Goal: Task Accomplishment & Management: Use online tool/utility

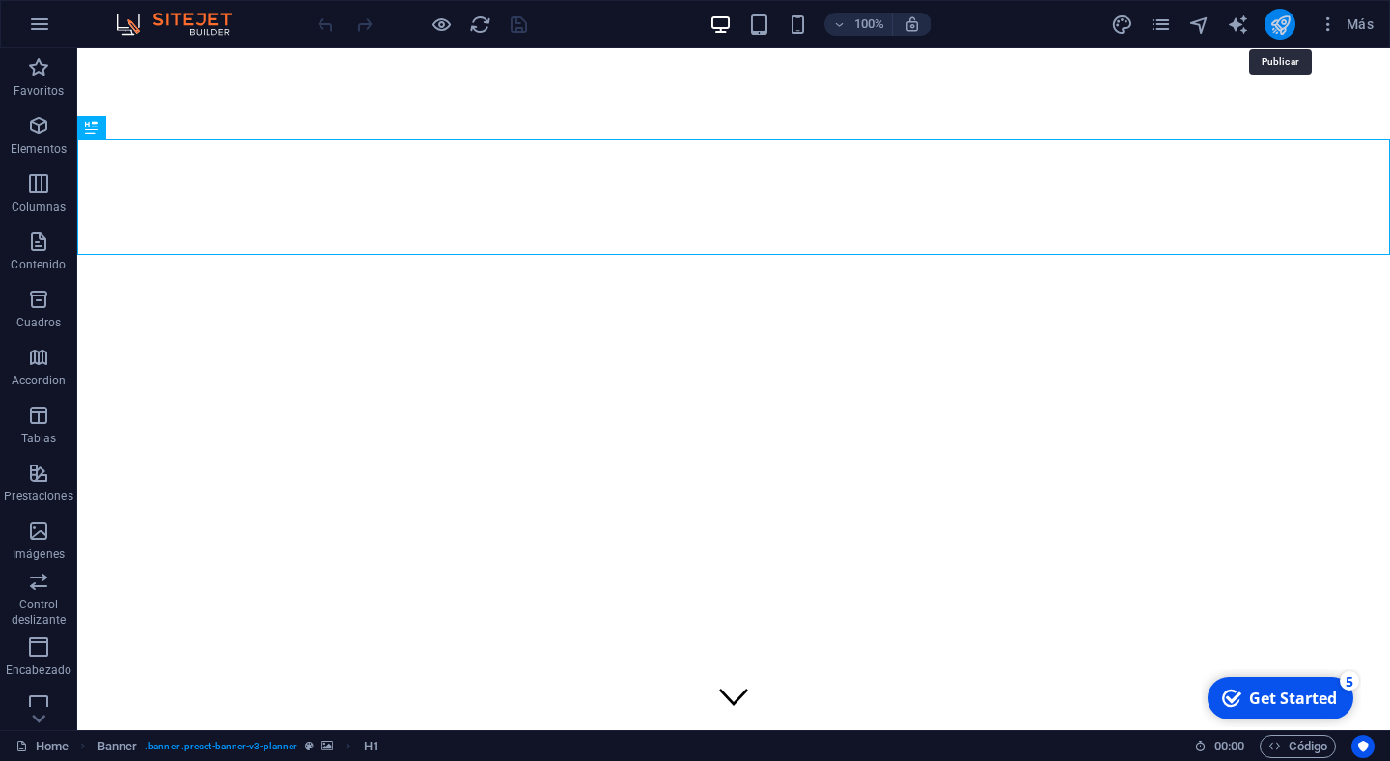
click at [1284, 27] on icon "publish" at bounding box center [1281, 25] width 22 height 22
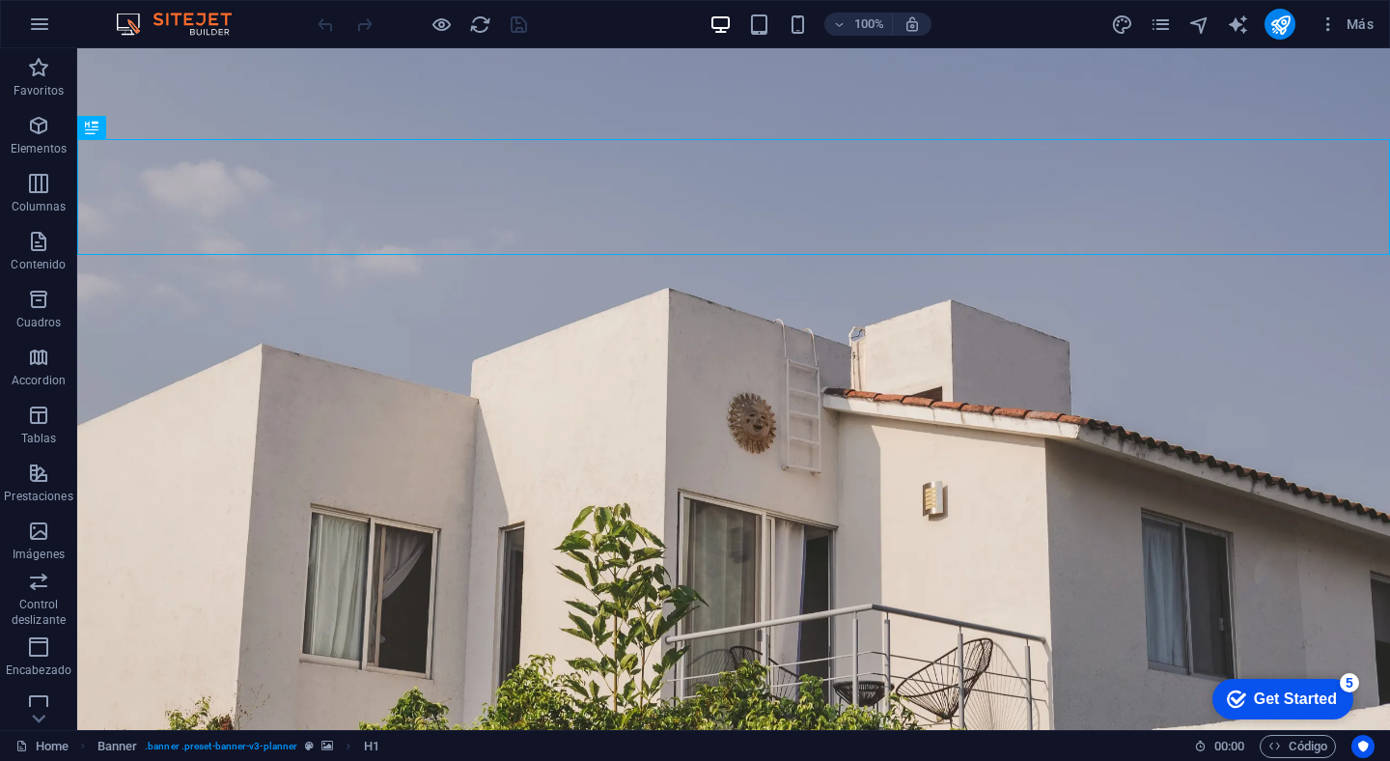
click at [1291, 698] on div "Get Started" at bounding box center [1295, 698] width 83 height 17
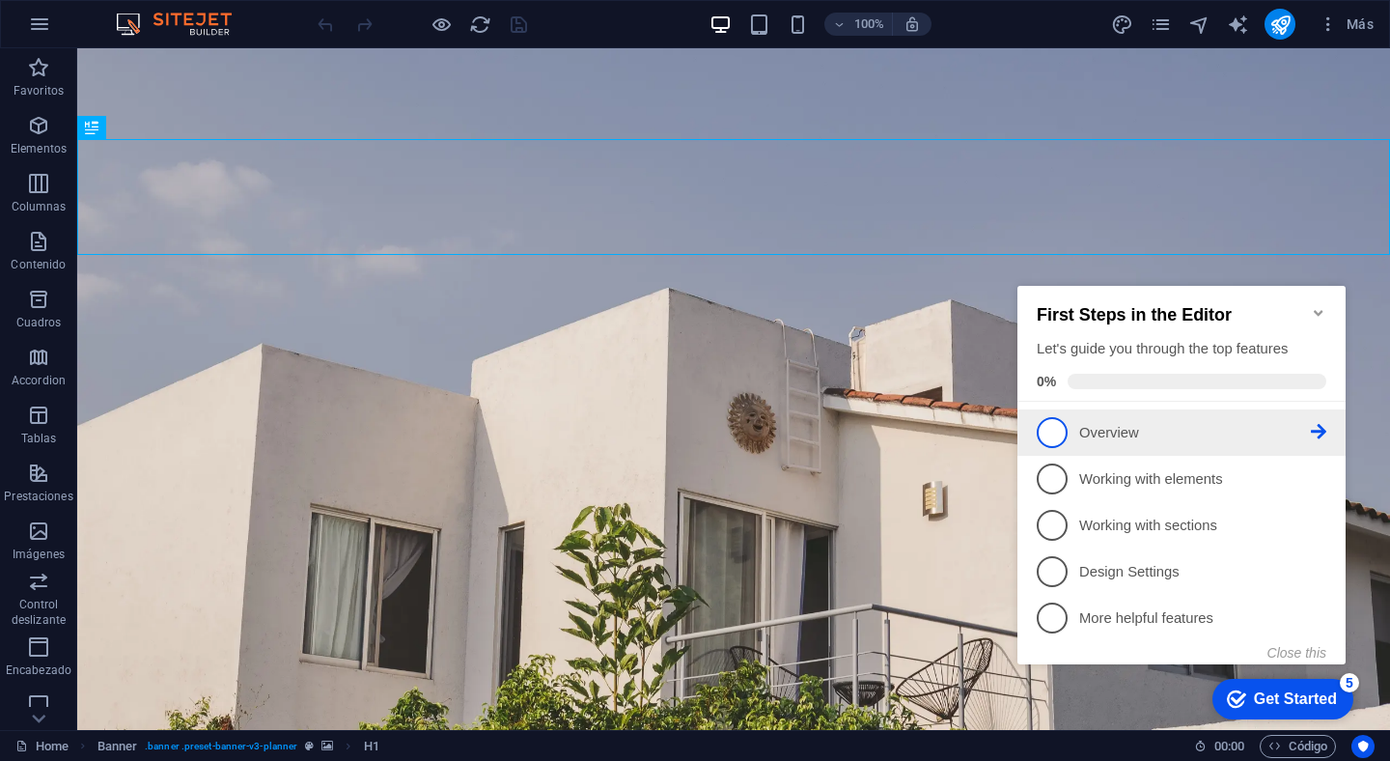
click at [1177, 446] on li "1 Overview - incomplete" at bounding box center [1182, 432] width 328 height 46
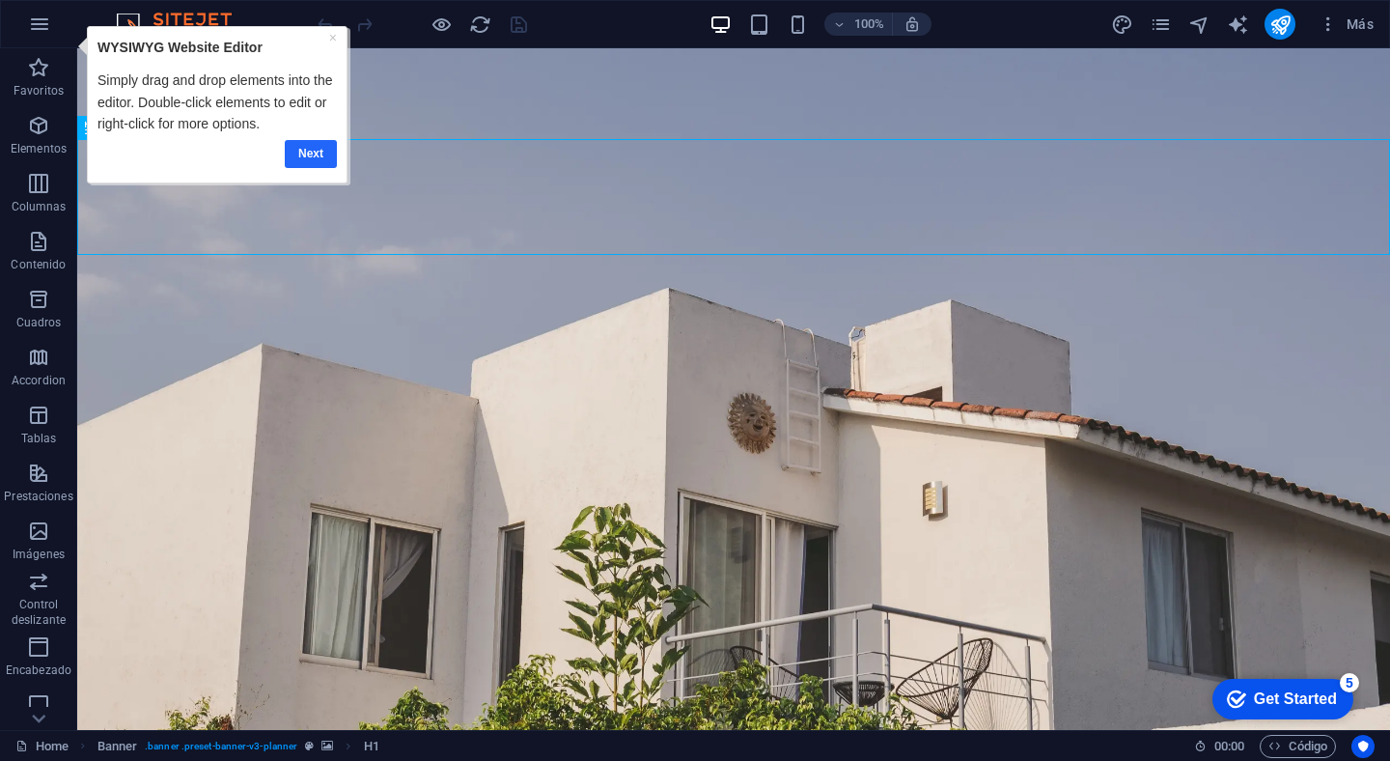
click at [287, 154] on link "Next" at bounding box center [311, 154] width 52 height 28
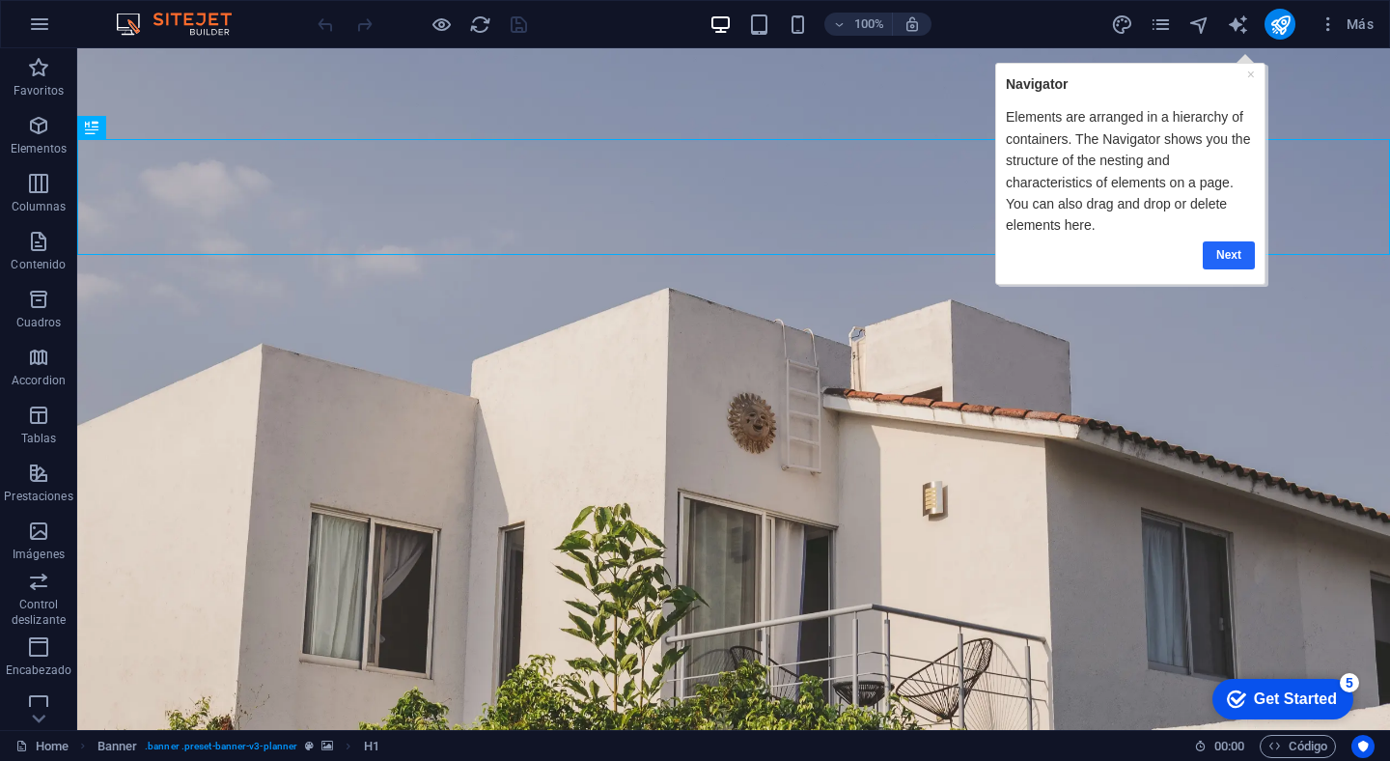
click at [1236, 259] on link "Next" at bounding box center [1228, 254] width 52 height 28
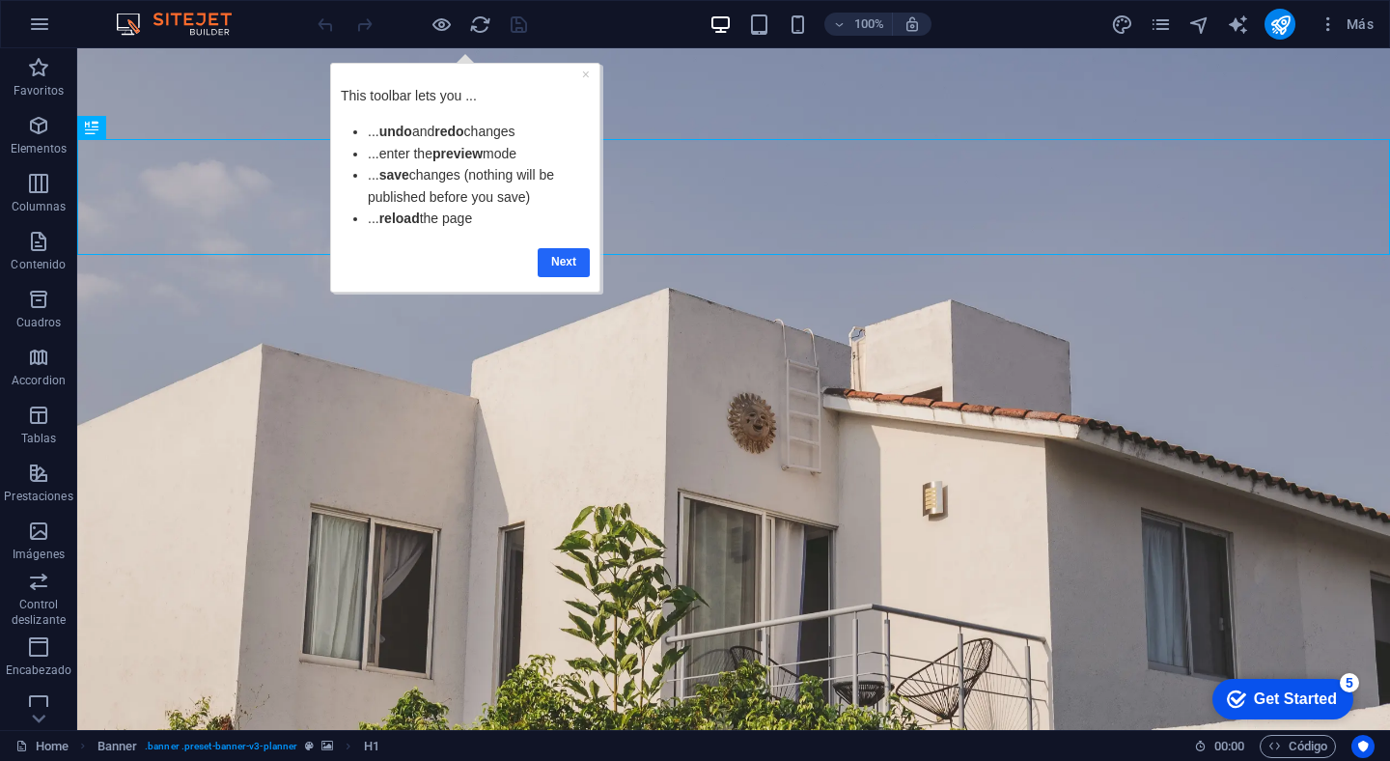
click at [559, 263] on link "Next" at bounding box center [564, 262] width 52 height 28
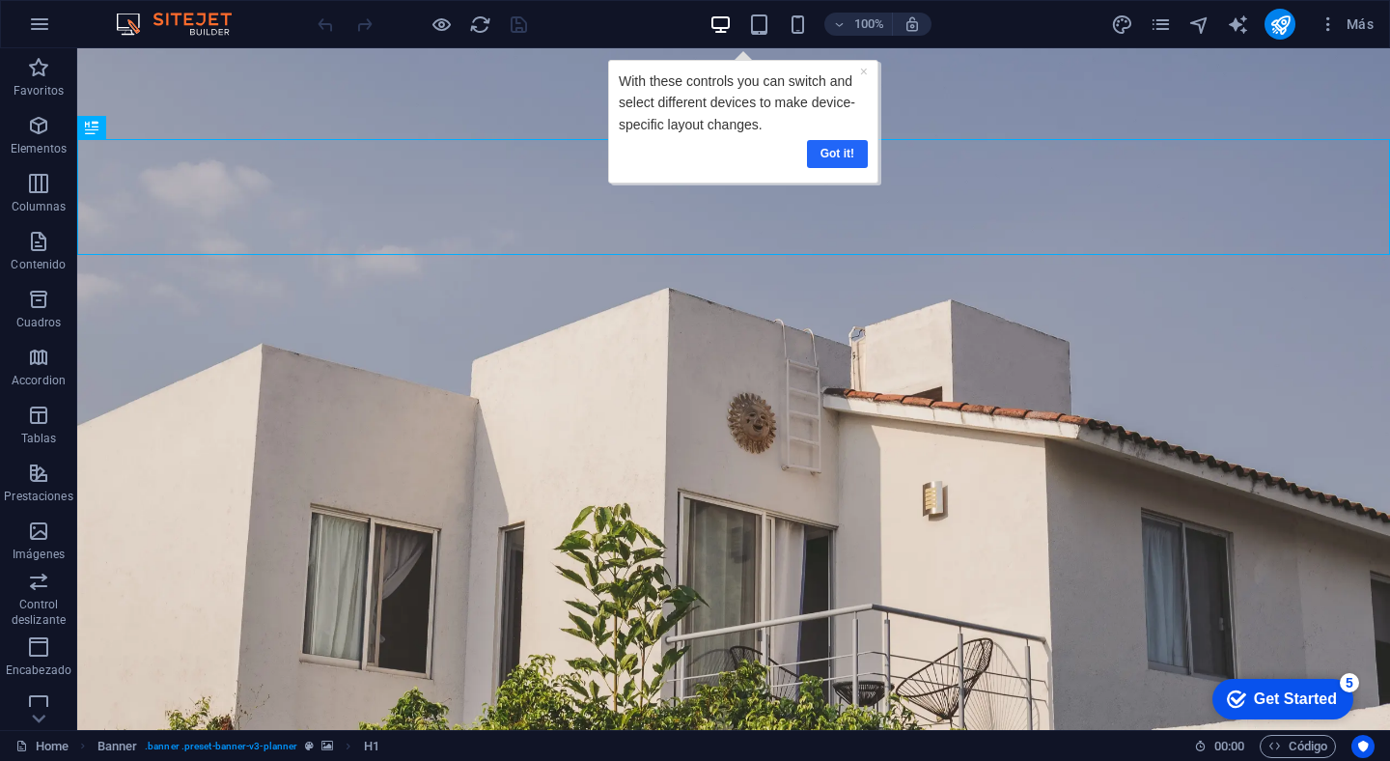
click at [843, 156] on link "Got it!" at bounding box center [836, 154] width 61 height 28
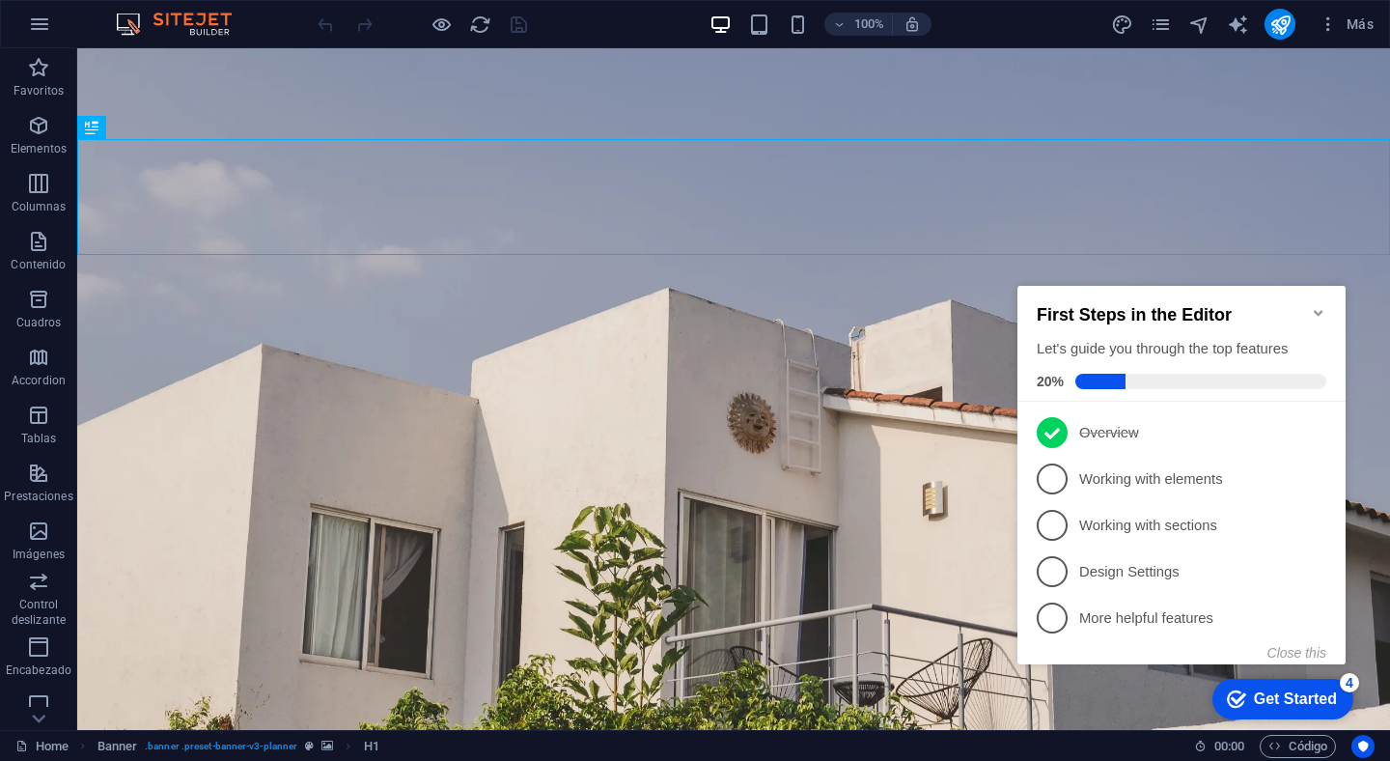
click at [1320, 305] on icon "Minimize checklist" at bounding box center [1318, 312] width 15 height 15
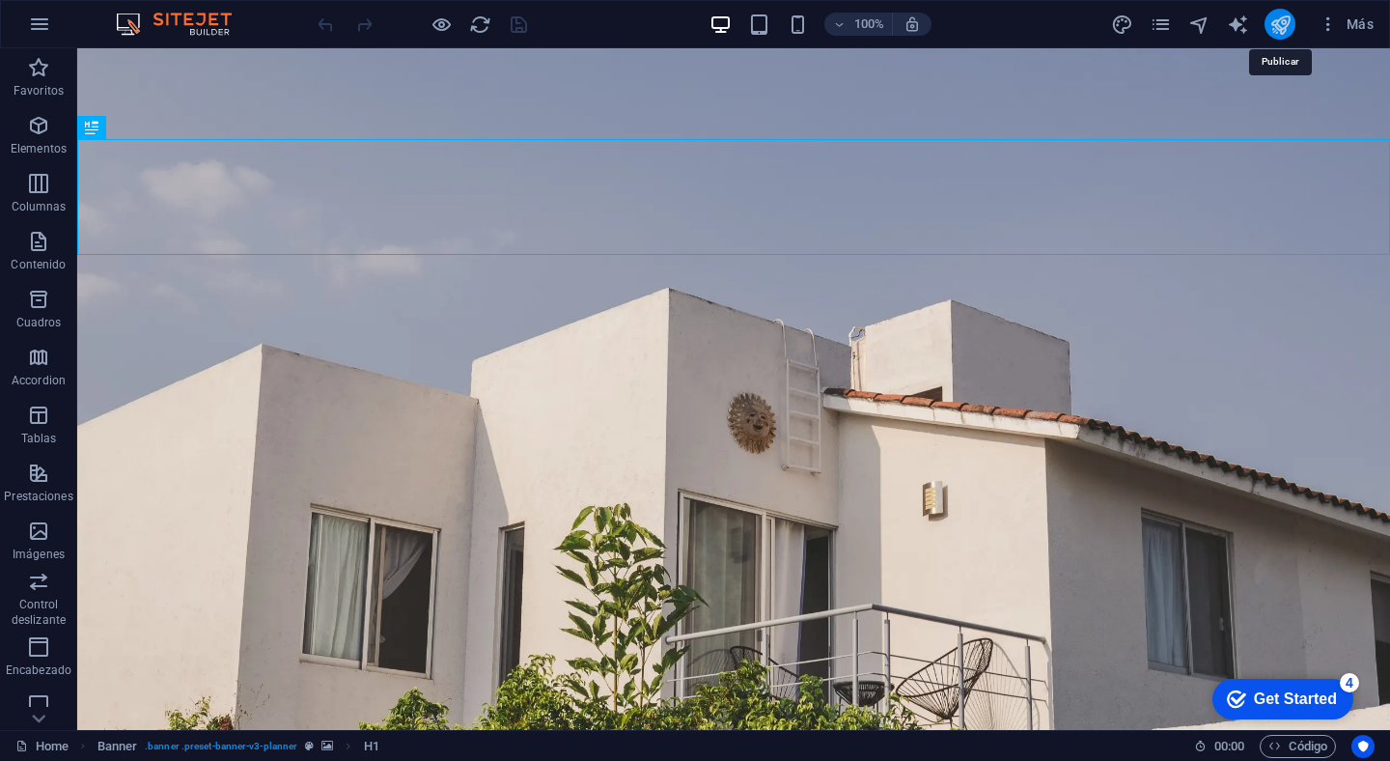
click at [1284, 26] on icon "publish" at bounding box center [1281, 25] width 22 height 22
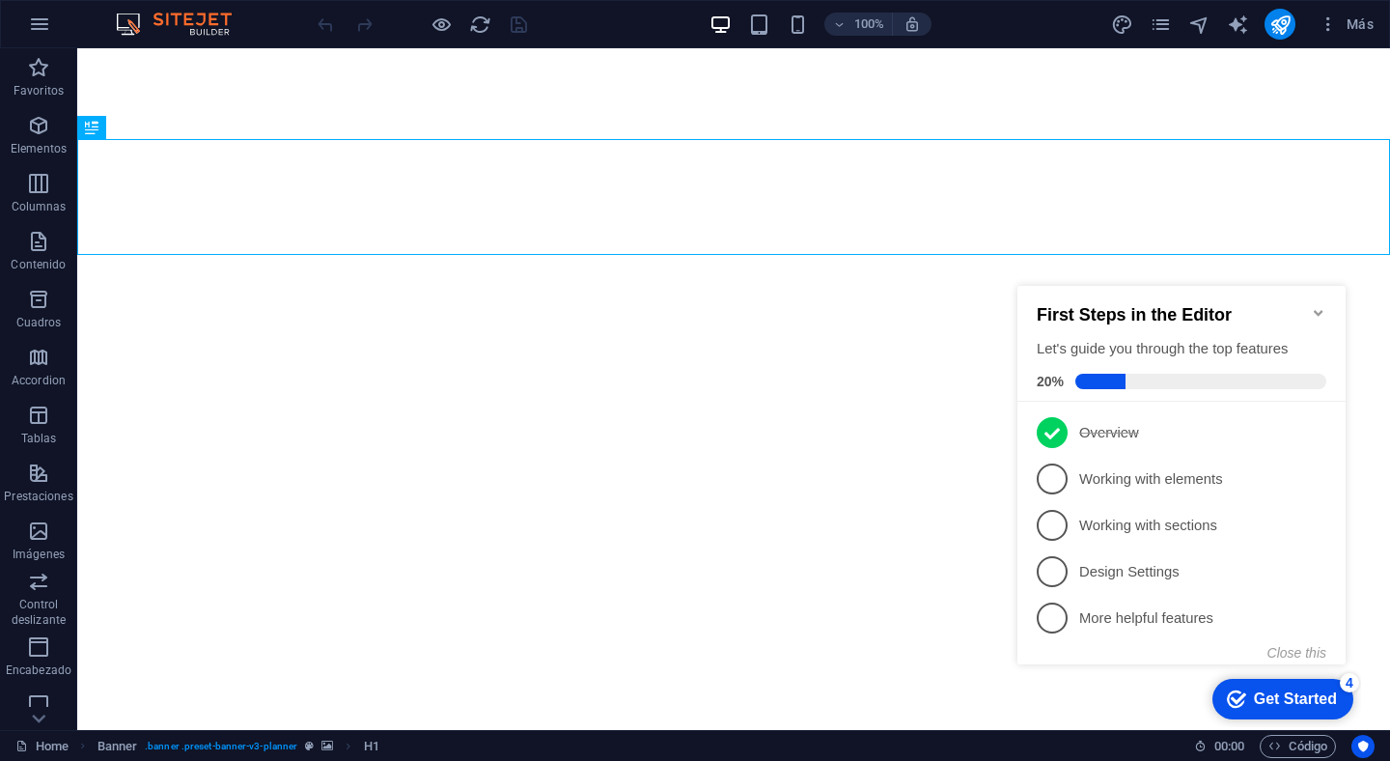
click at [1323, 310] on icon "Minimize checklist" at bounding box center [1318, 313] width 9 height 6
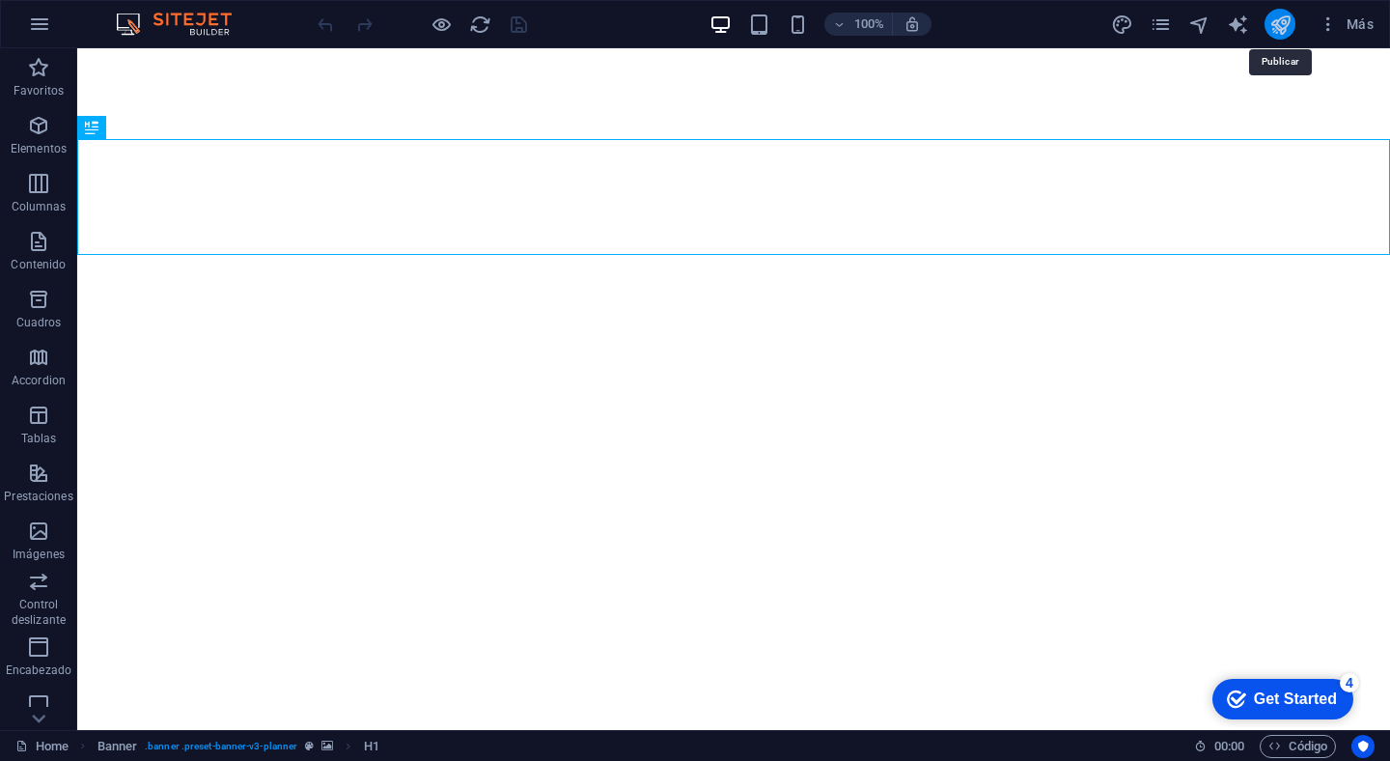
click at [1282, 33] on icon "publish" at bounding box center [1281, 25] width 22 height 22
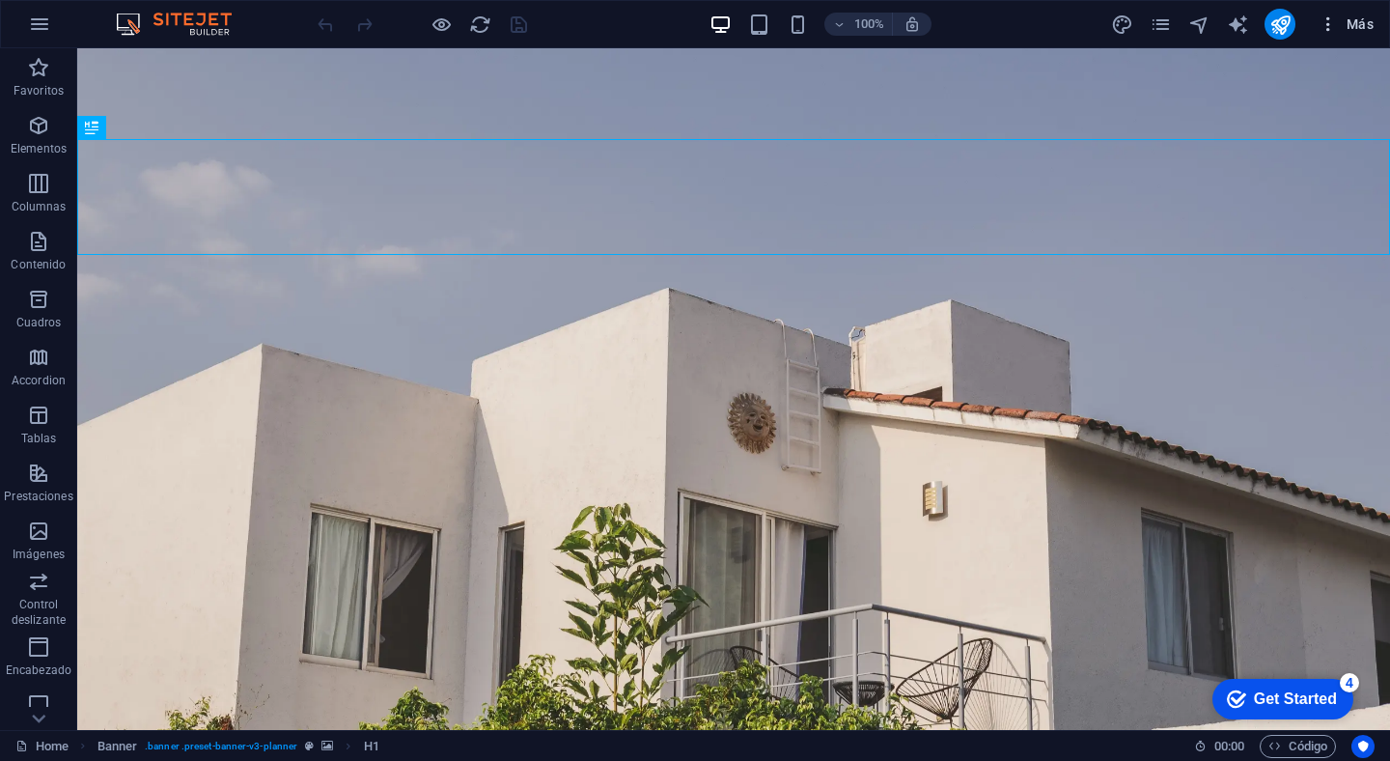
click at [1337, 30] on icon "button" at bounding box center [1328, 23] width 19 height 19
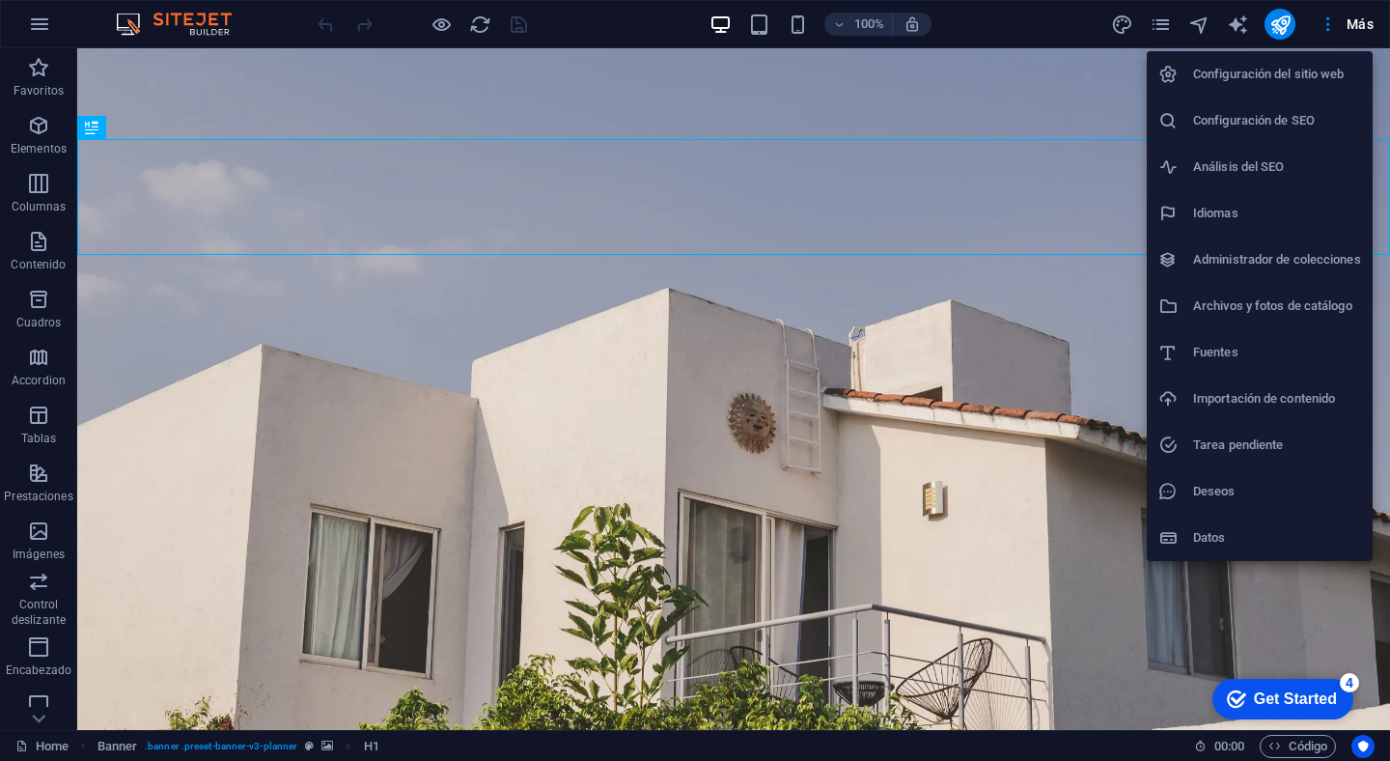
click at [1317, 73] on h6 "Configuración del sitio web" at bounding box center [1277, 74] width 168 height 23
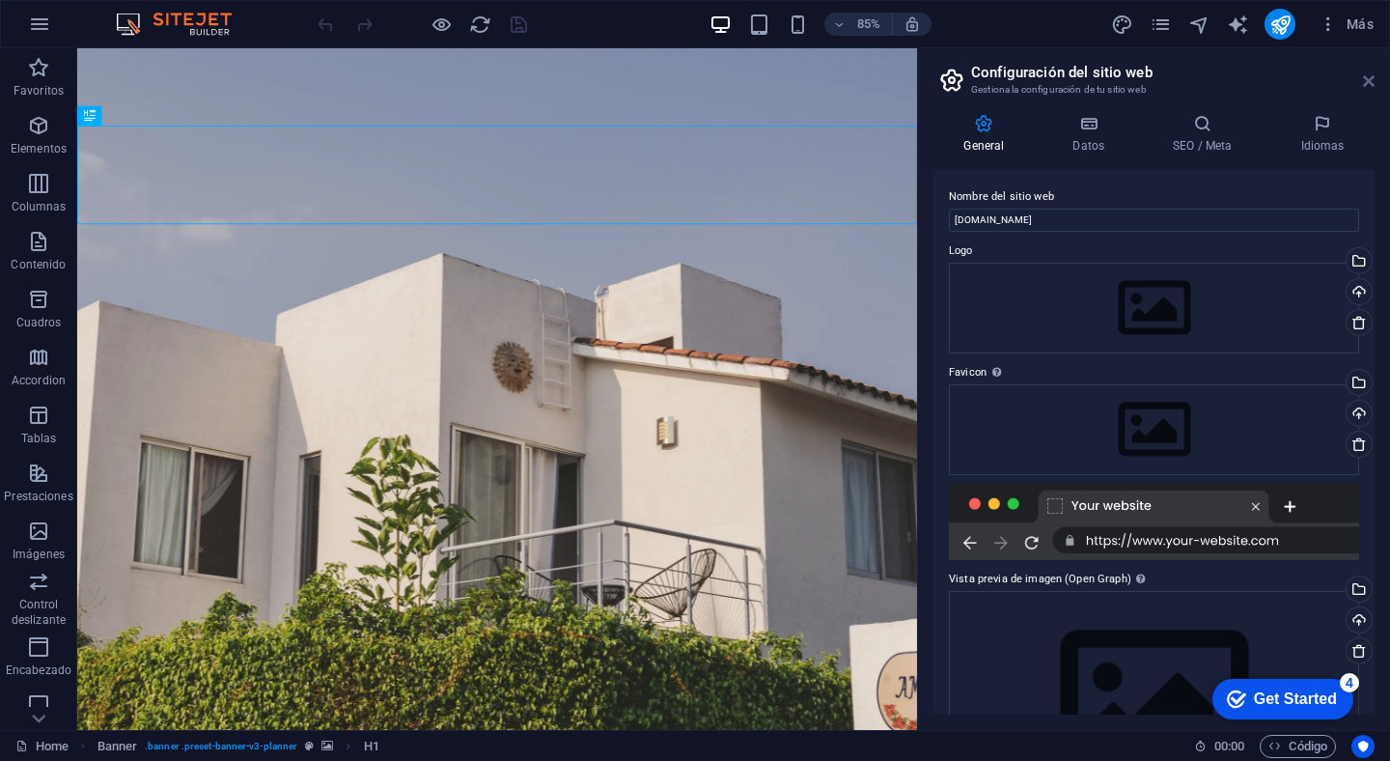
click at [1371, 75] on icon at bounding box center [1369, 80] width 12 height 15
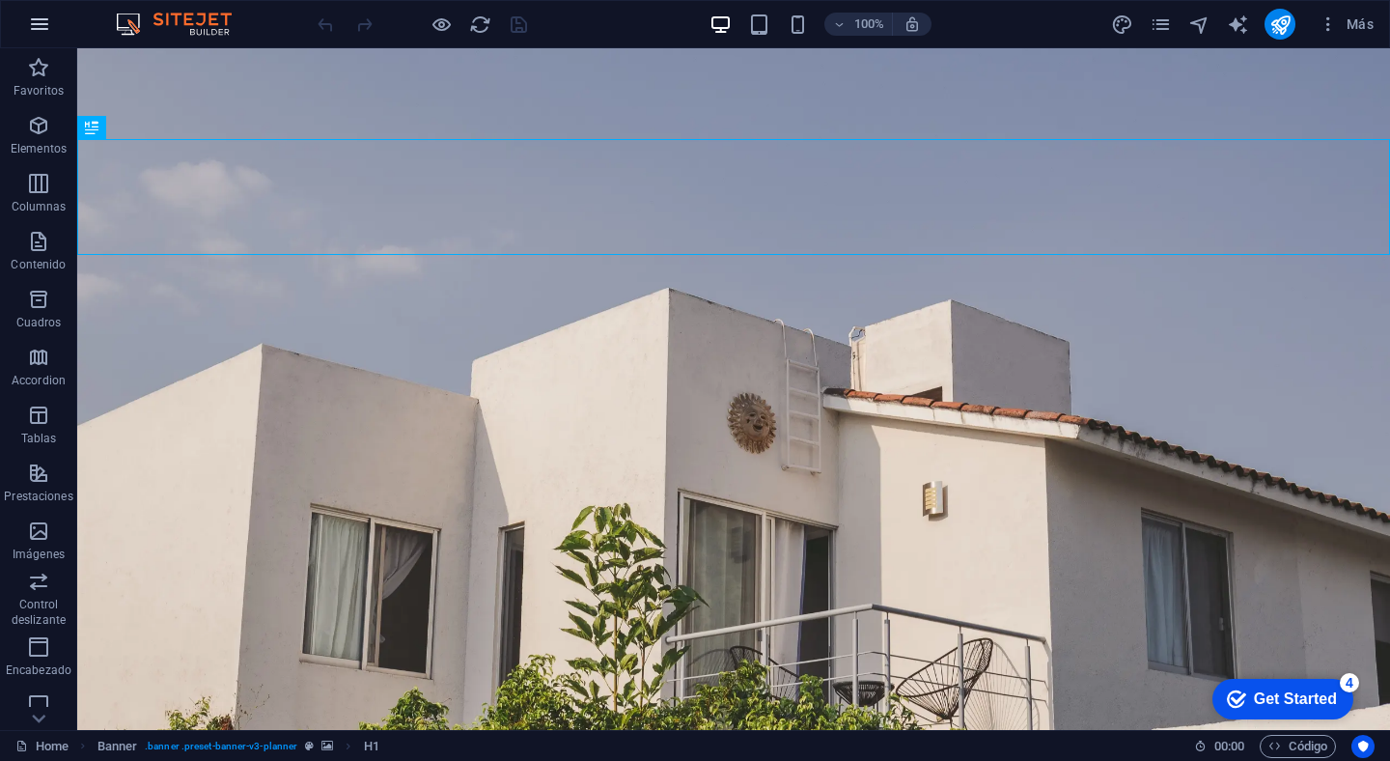
click at [39, 24] on icon "button" at bounding box center [39, 24] width 23 height 23
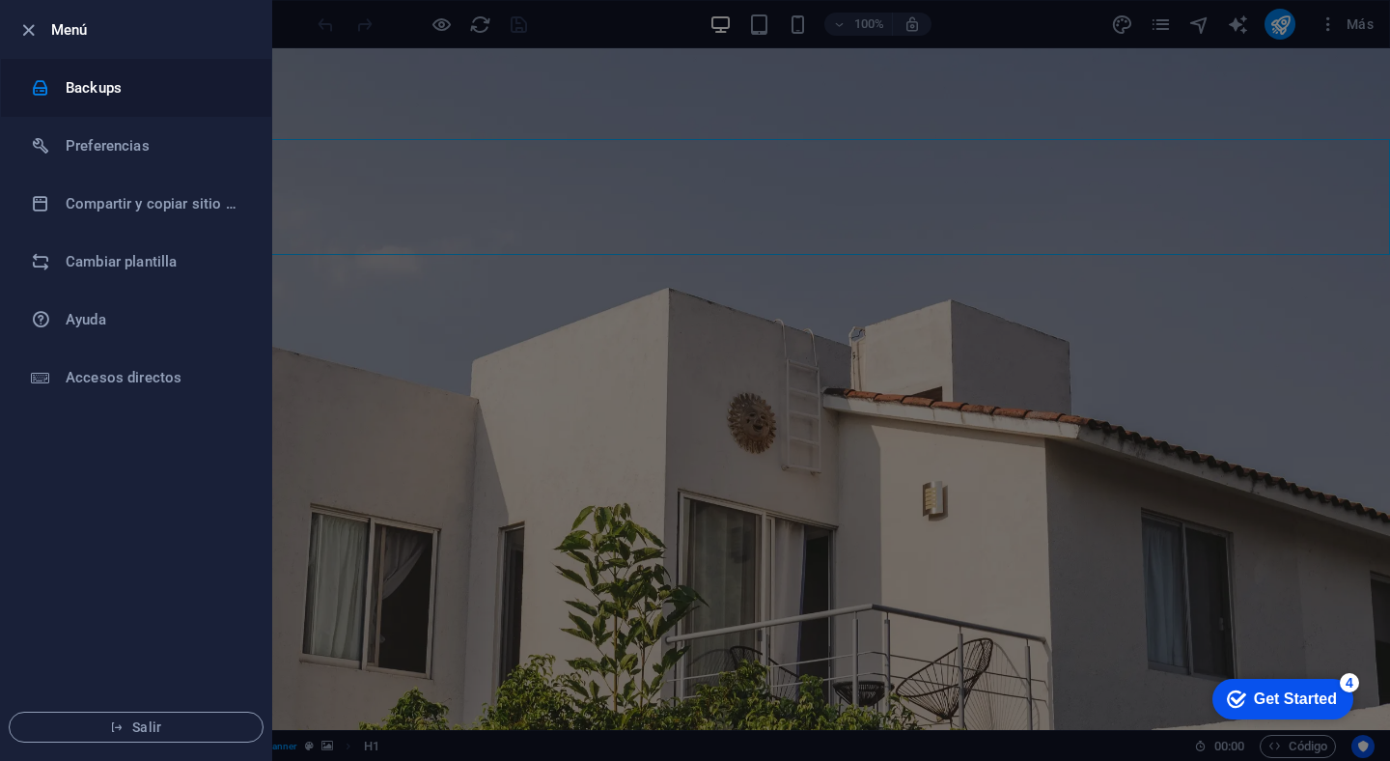
click at [198, 85] on h6 "Backups" at bounding box center [155, 87] width 179 height 23
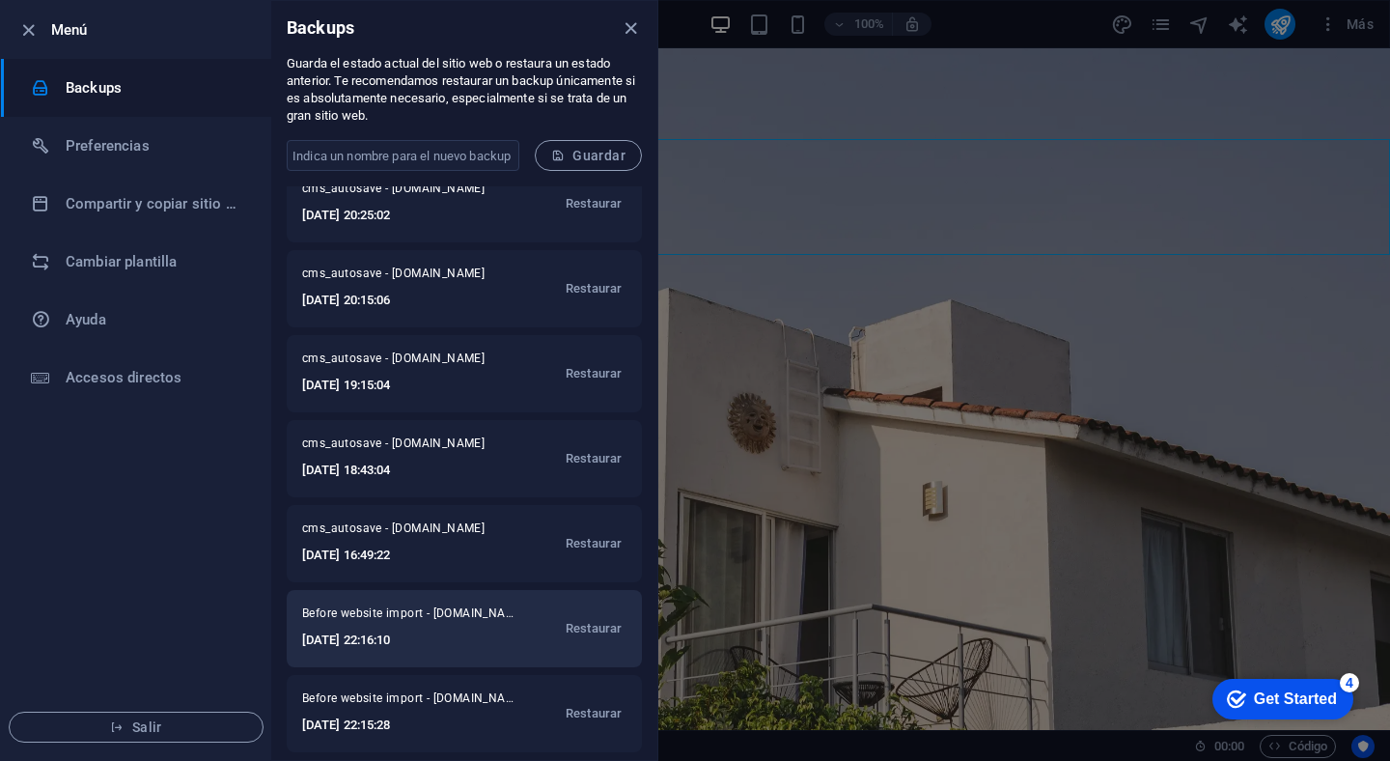
scroll to position [105, 0]
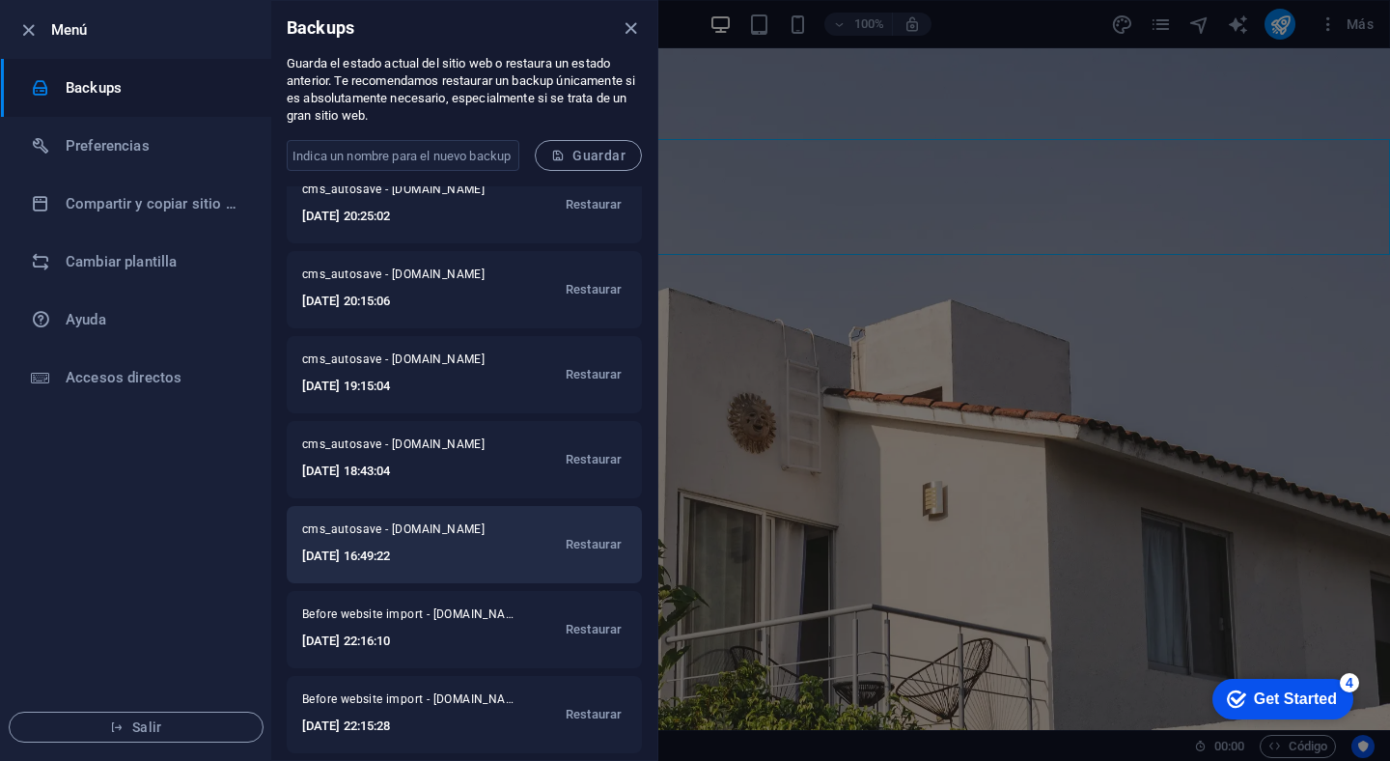
click at [439, 545] on h6 "2025-09-02 16:49:22" at bounding box center [403, 556] width 202 height 23
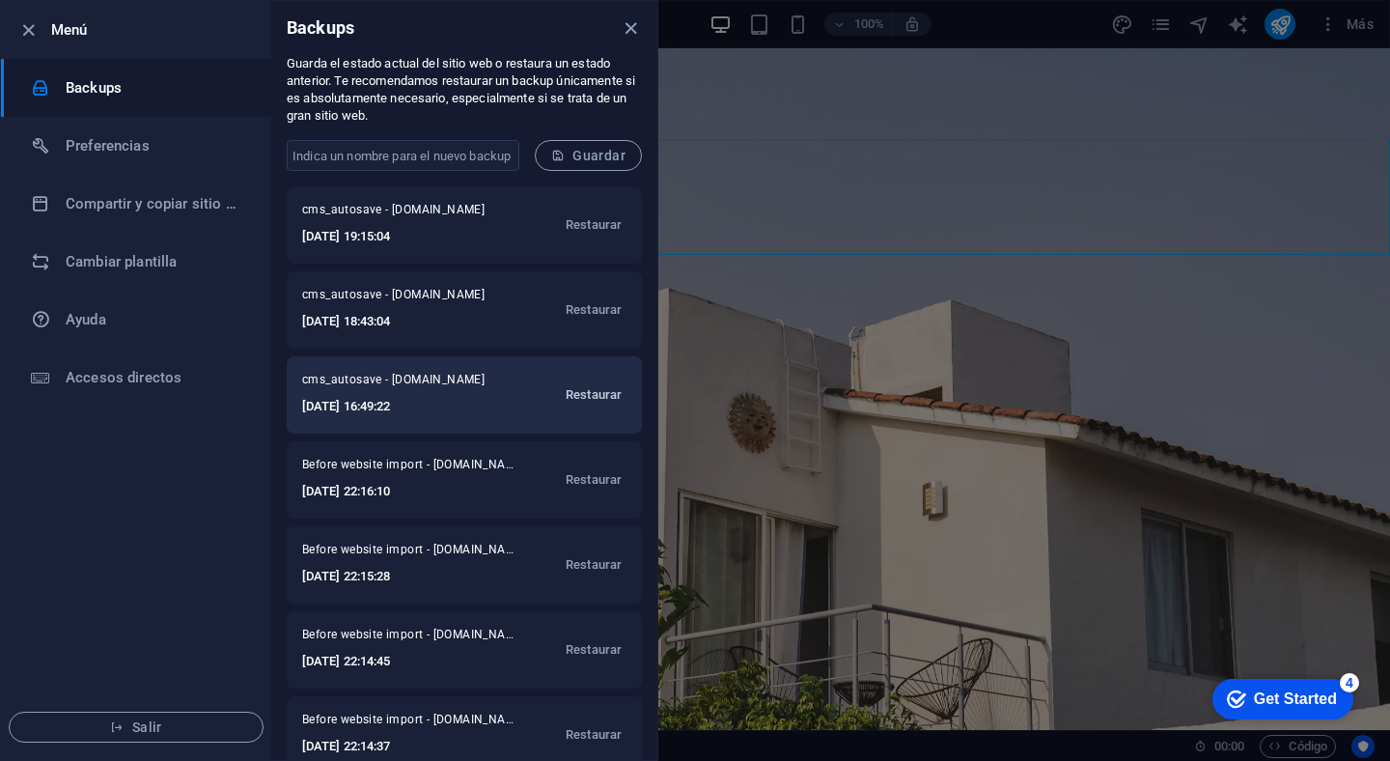
scroll to position [284, 0]
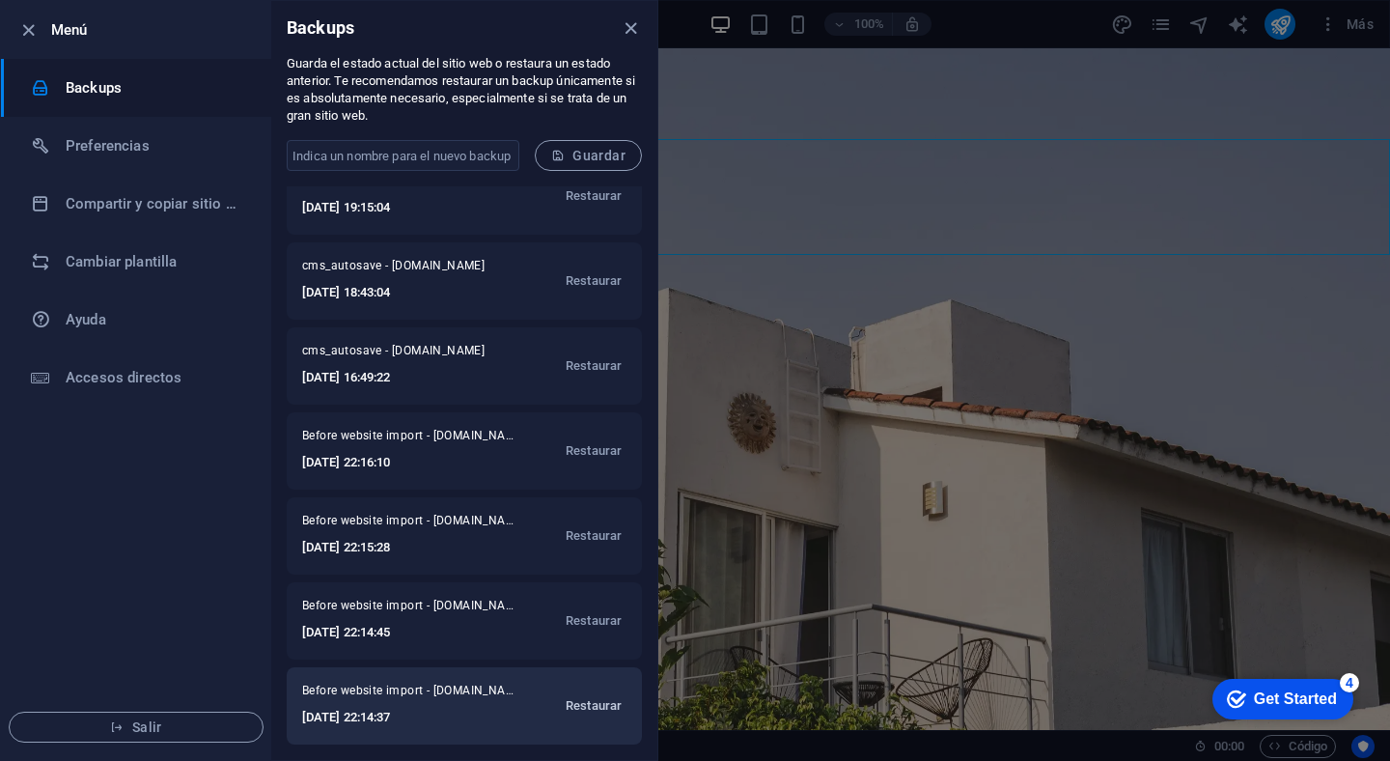
click at [591, 714] on span "Restaurar" at bounding box center [594, 705] width 56 height 23
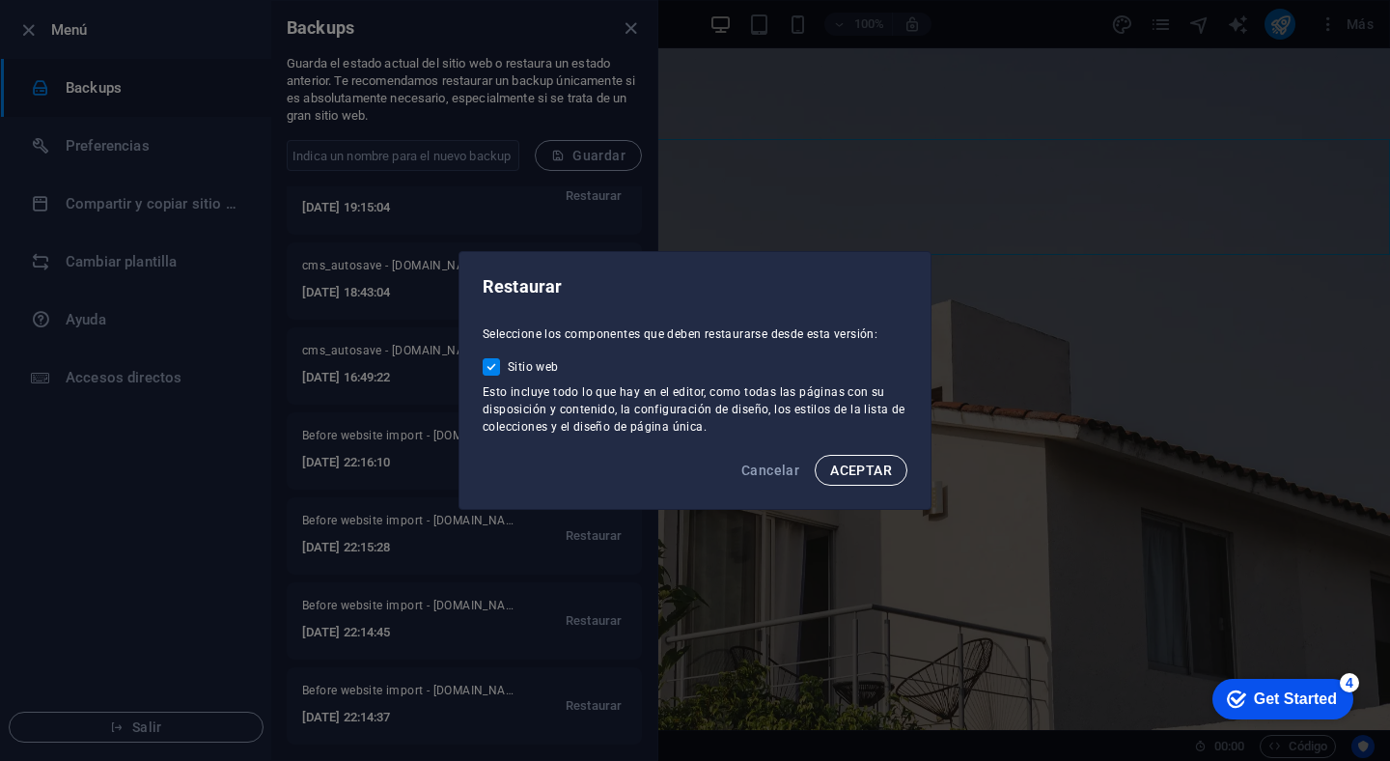
click at [884, 477] on span "ACEPTAR" at bounding box center [861, 470] width 62 height 15
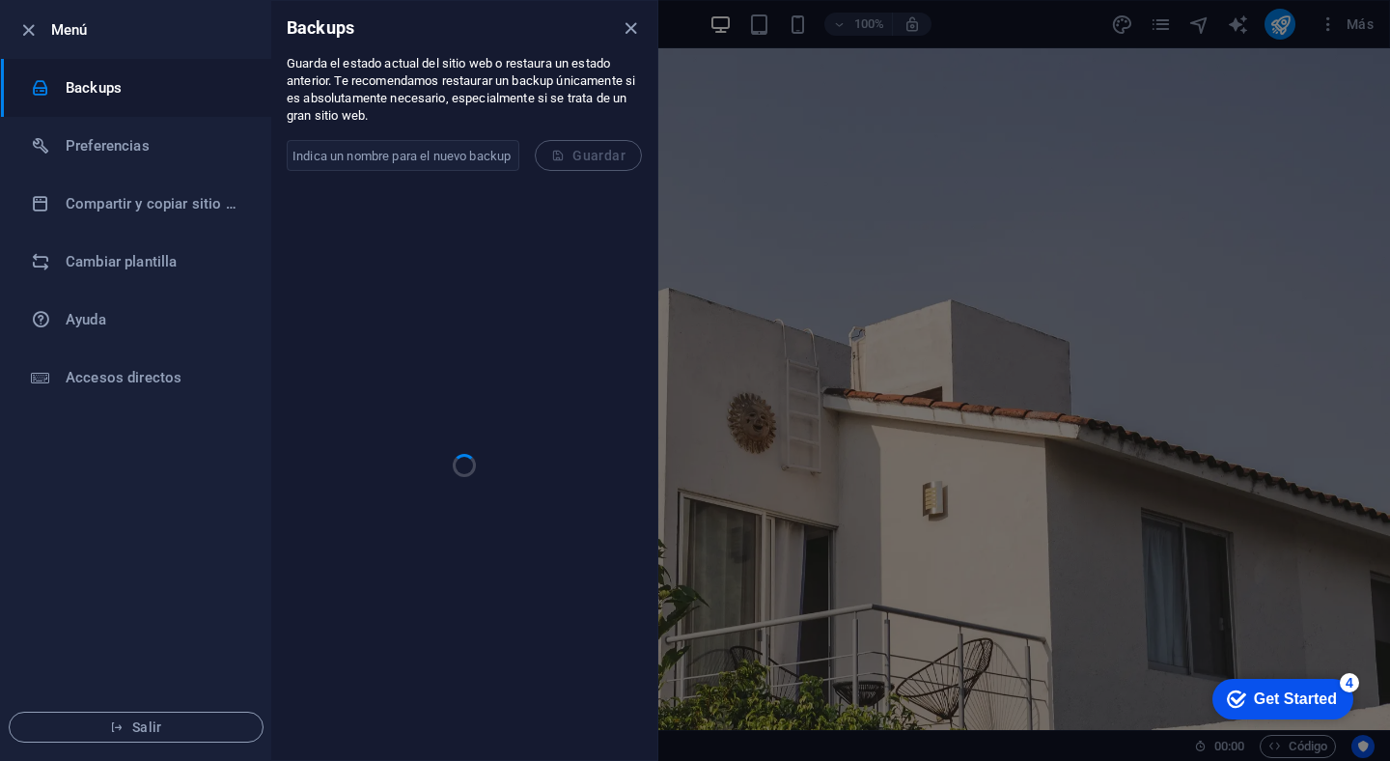
scroll to position [0, 0]
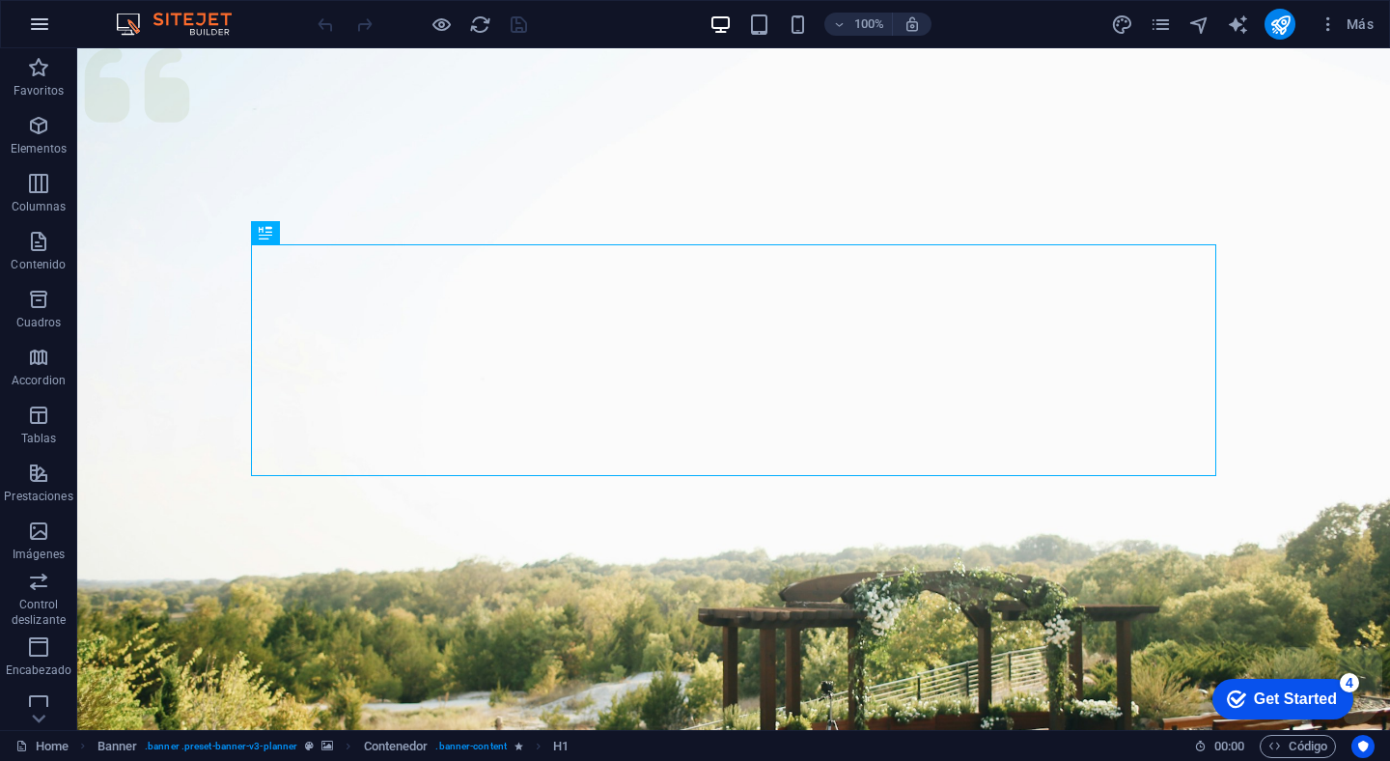
click at [46, 18] on icon "button" at bounding box center [39, 24] width 23 height 23
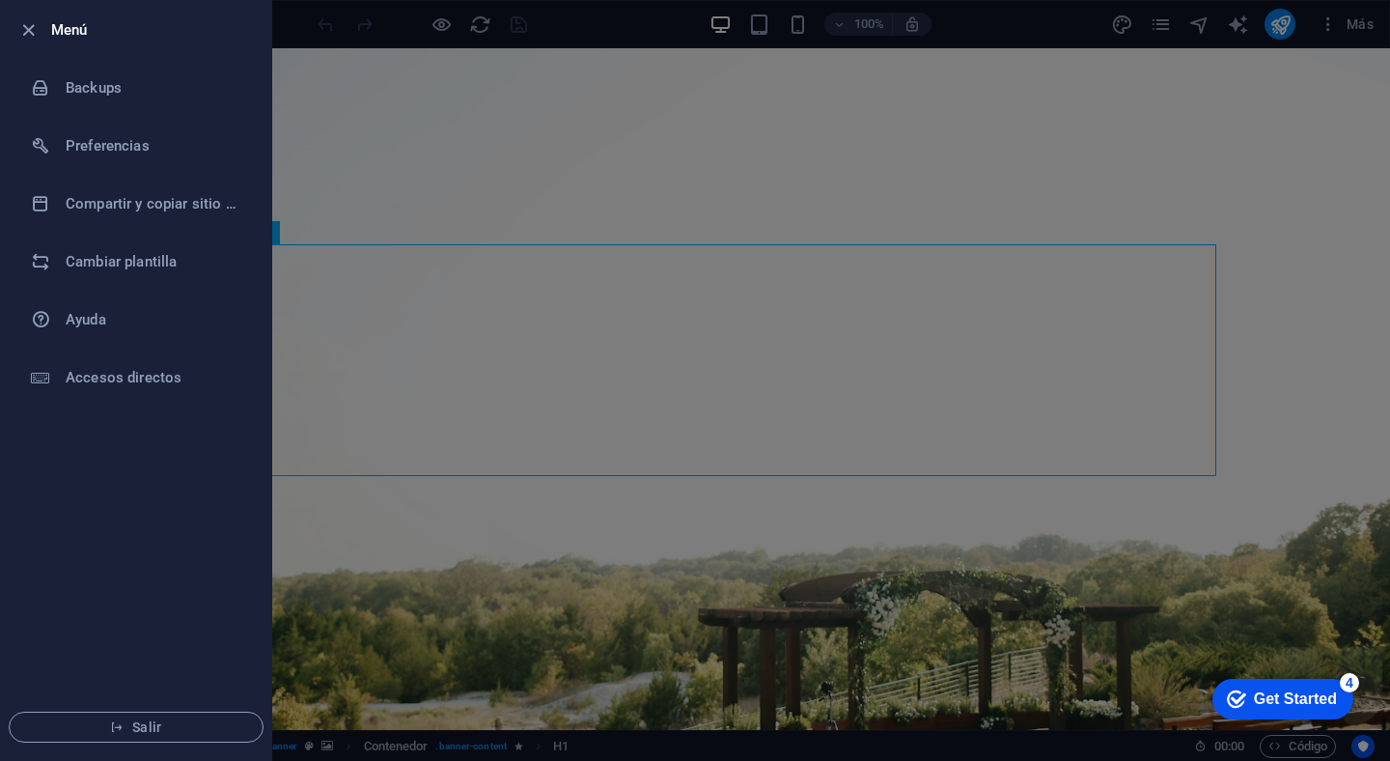
click at [442, 150] on div at bounding box center [695, 380] width 1390 height 761
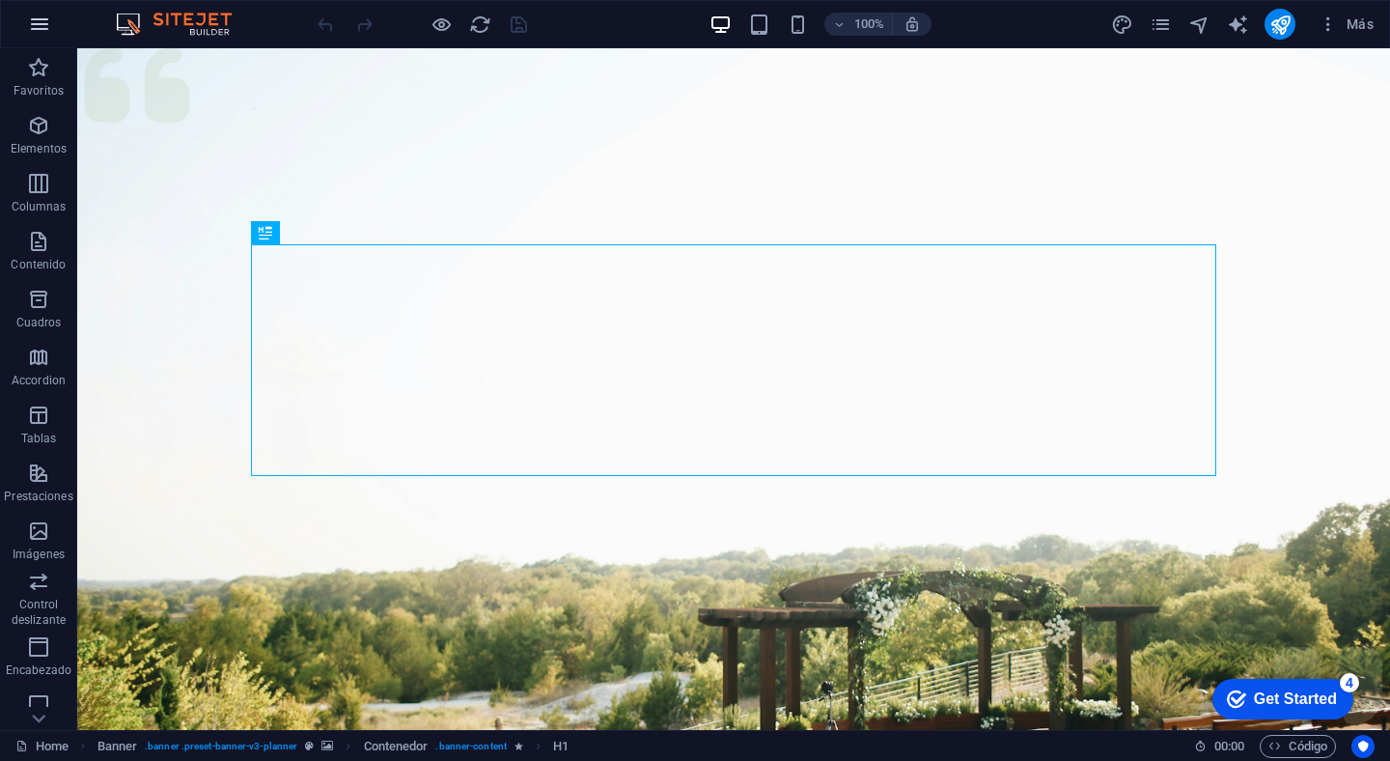
click at [48, 22] on icon "button" at bounding box center [39, 24] width 23 height 23
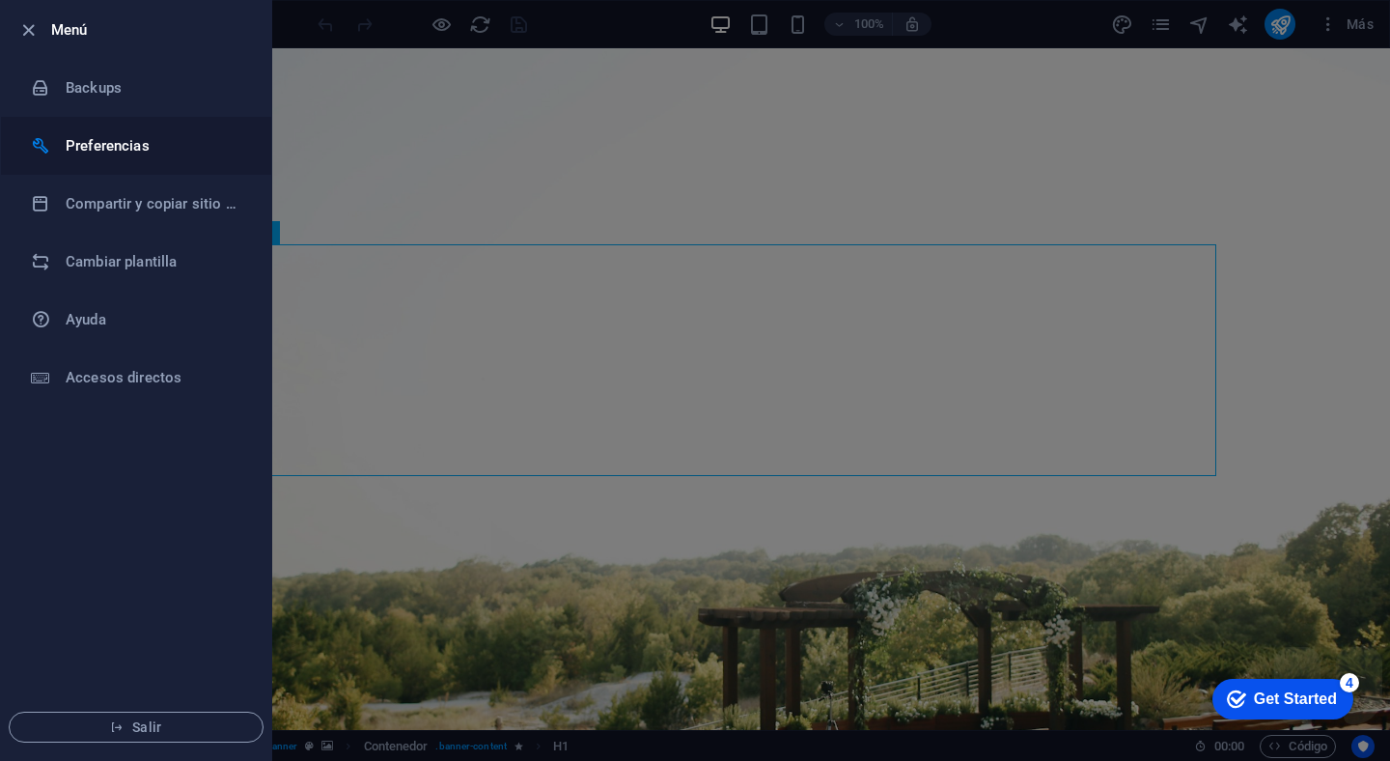
click at [123, 136] on h6 "Preferencias" at bounding box center [155, 145] width 179 height 23
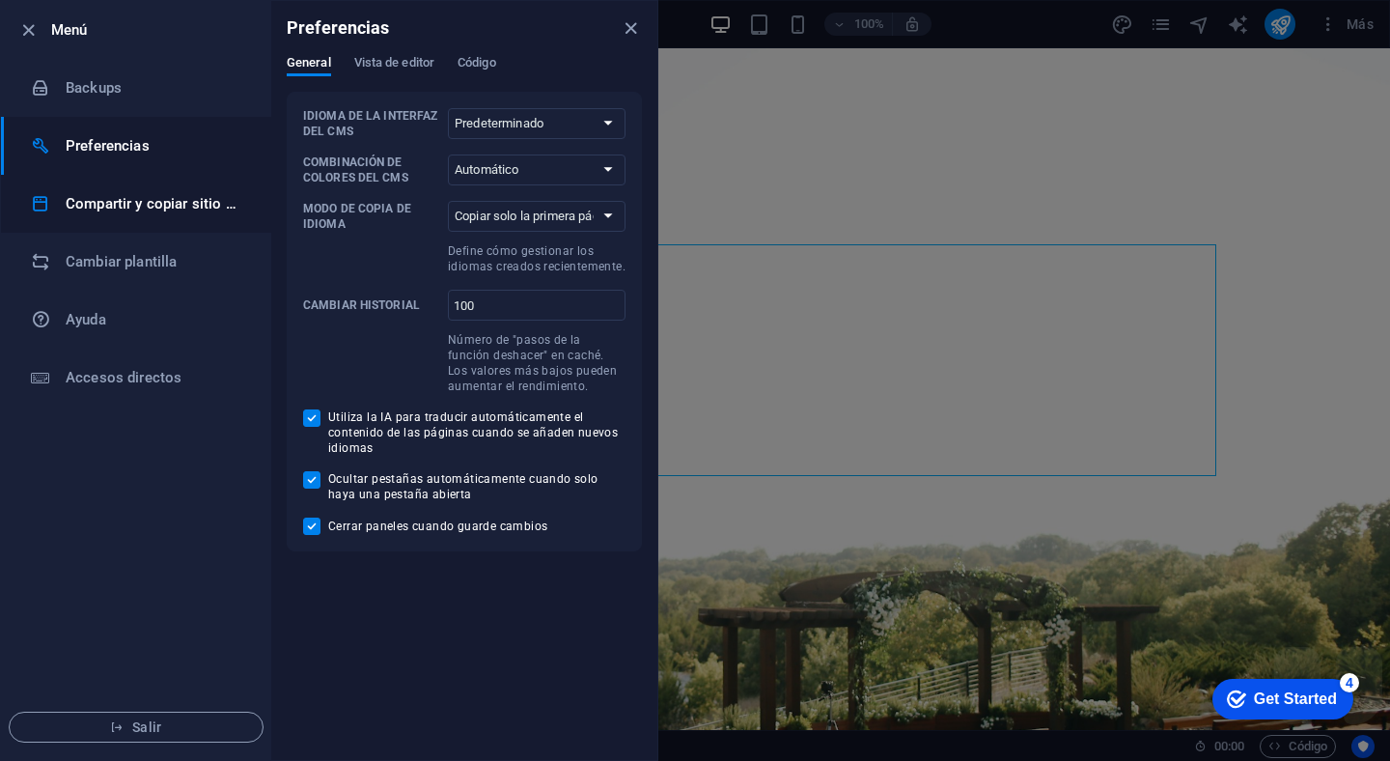
click at [197, 207] on h6 "Compartir y copiar sitio web" at bounding box center [155, 203] width 179 height 23
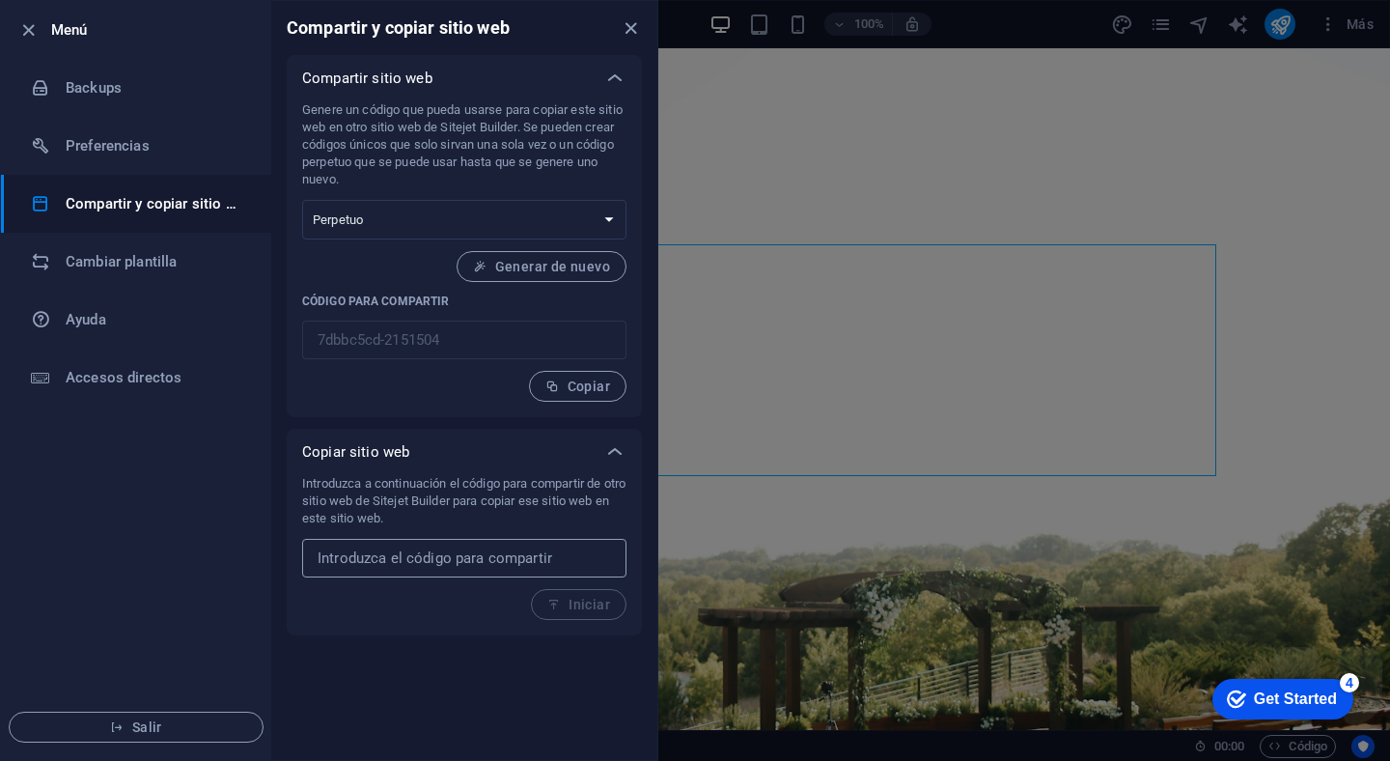
click at [447, 565] on input "text" at bounding box center [464, 558] width 324 height 39
paste input "b09f6980-1314215"
click at [579, 605] on span "Iniciar" at bounding box center [578, 604] width 63 height 15
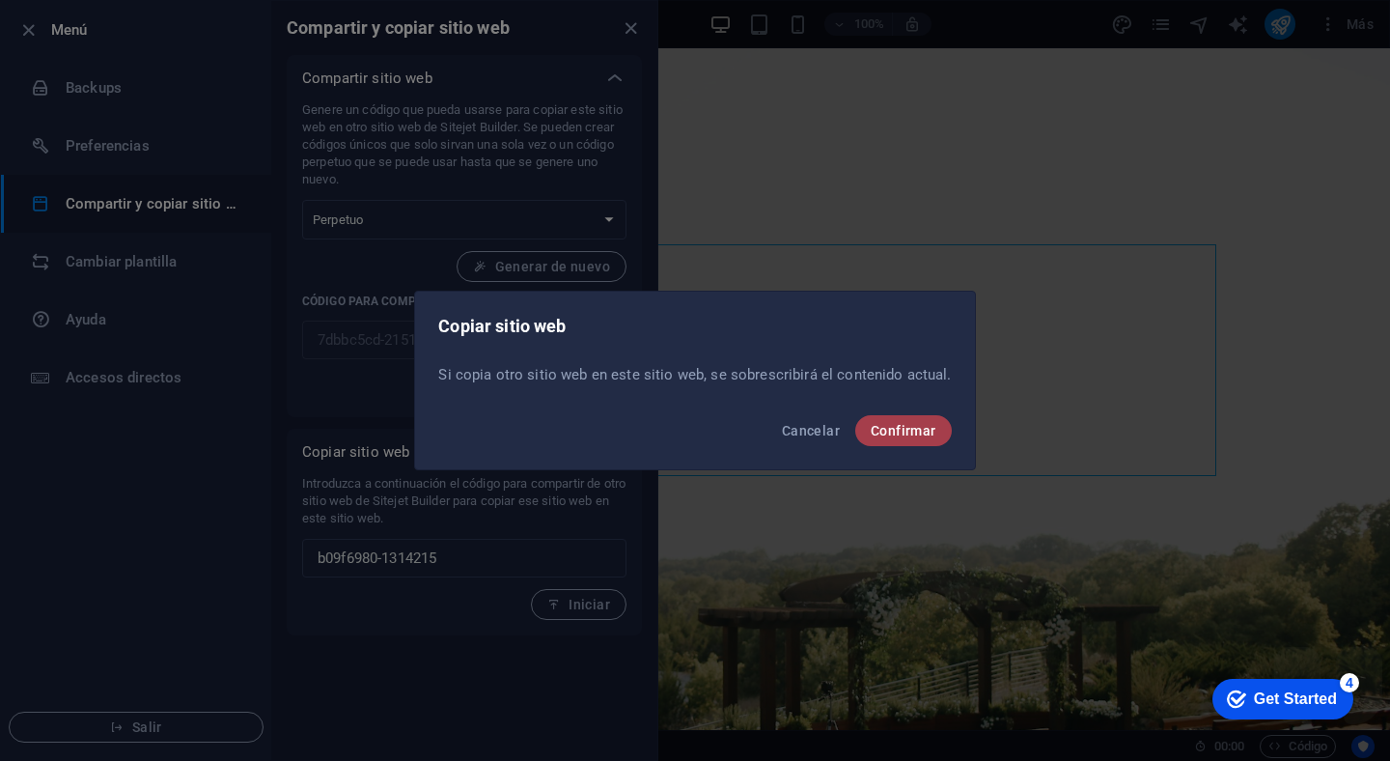
click at [916, 436] on span "Confirmar" at bounding box center [904, 430] width 66 height 15
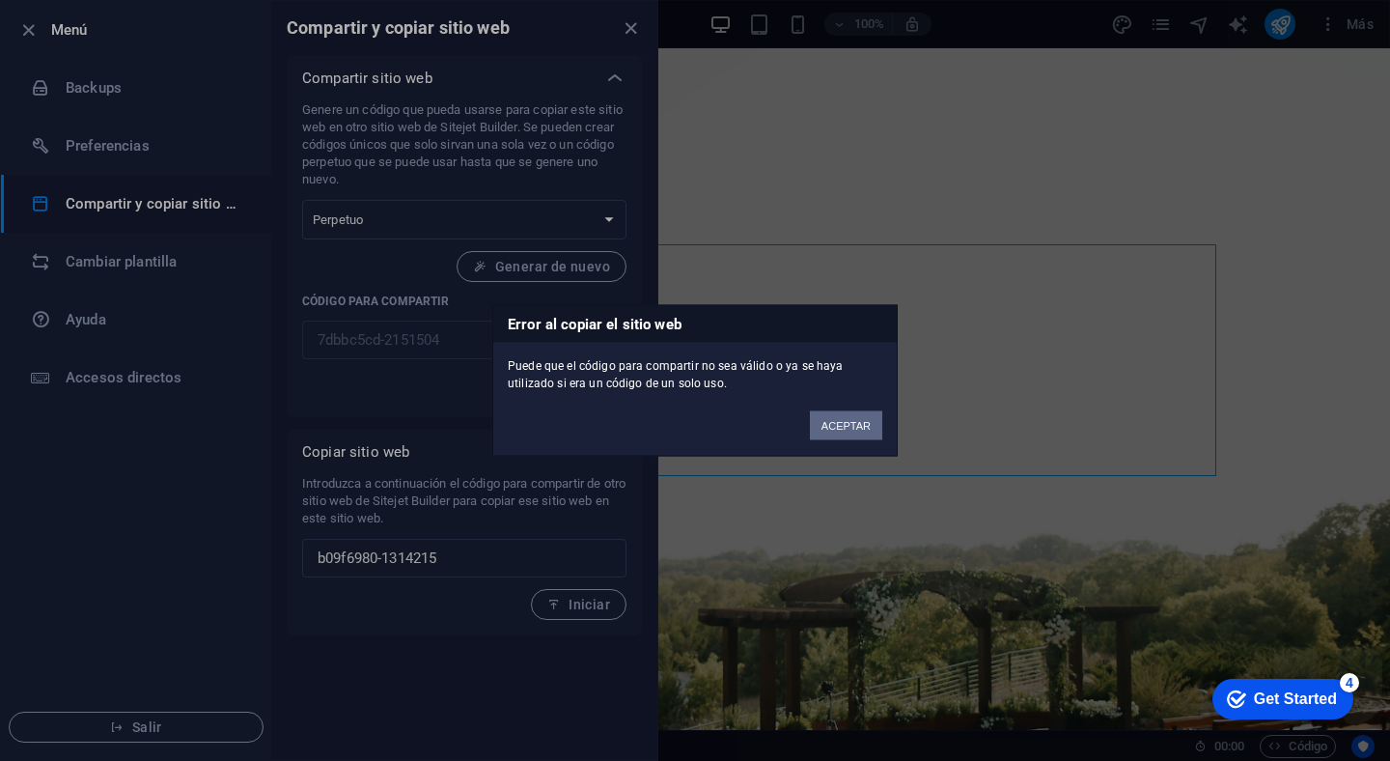
click at [855, 423] on button "ACEPTAR" at bounding box center [846, 425] width 72 height 29
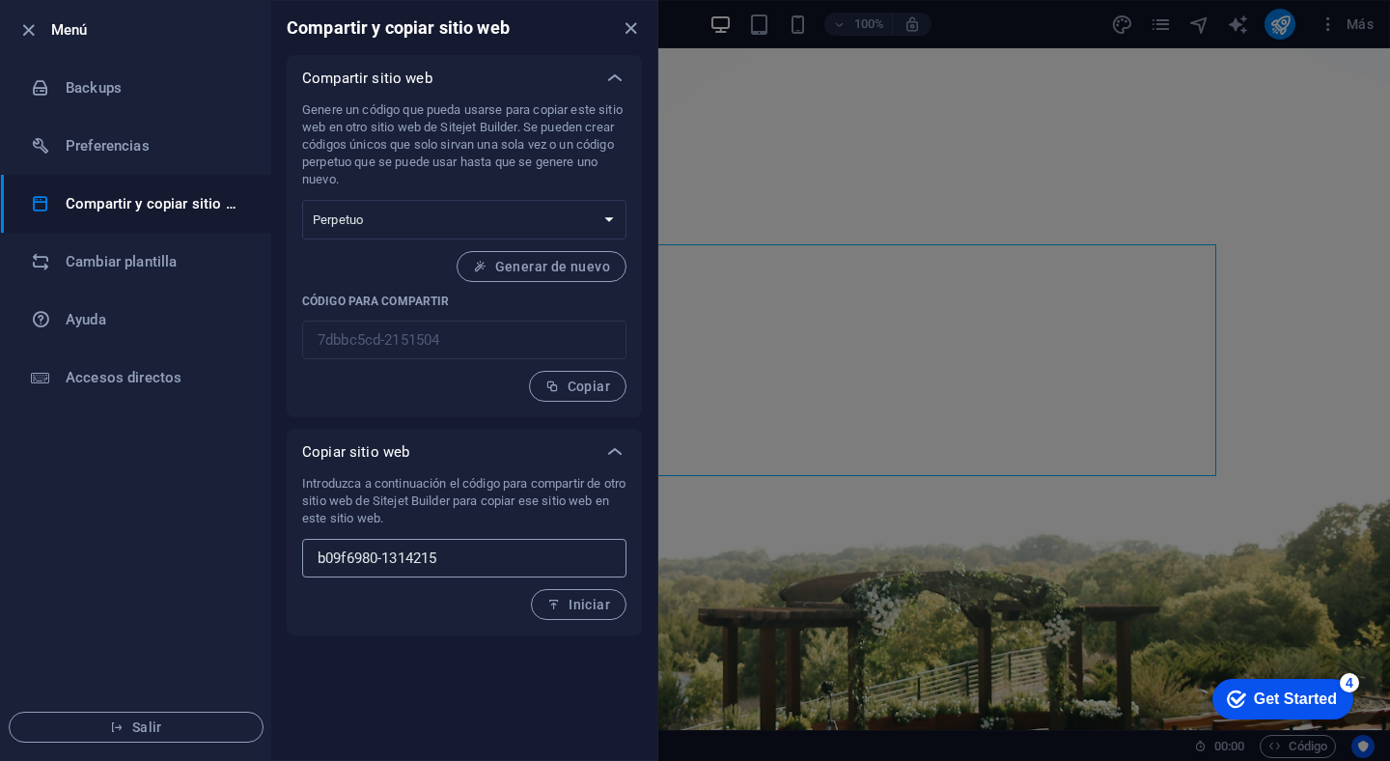
click at [464, 562] on input "b09f6980-1314215" at bounding box center [464, 558] width 324 height 39
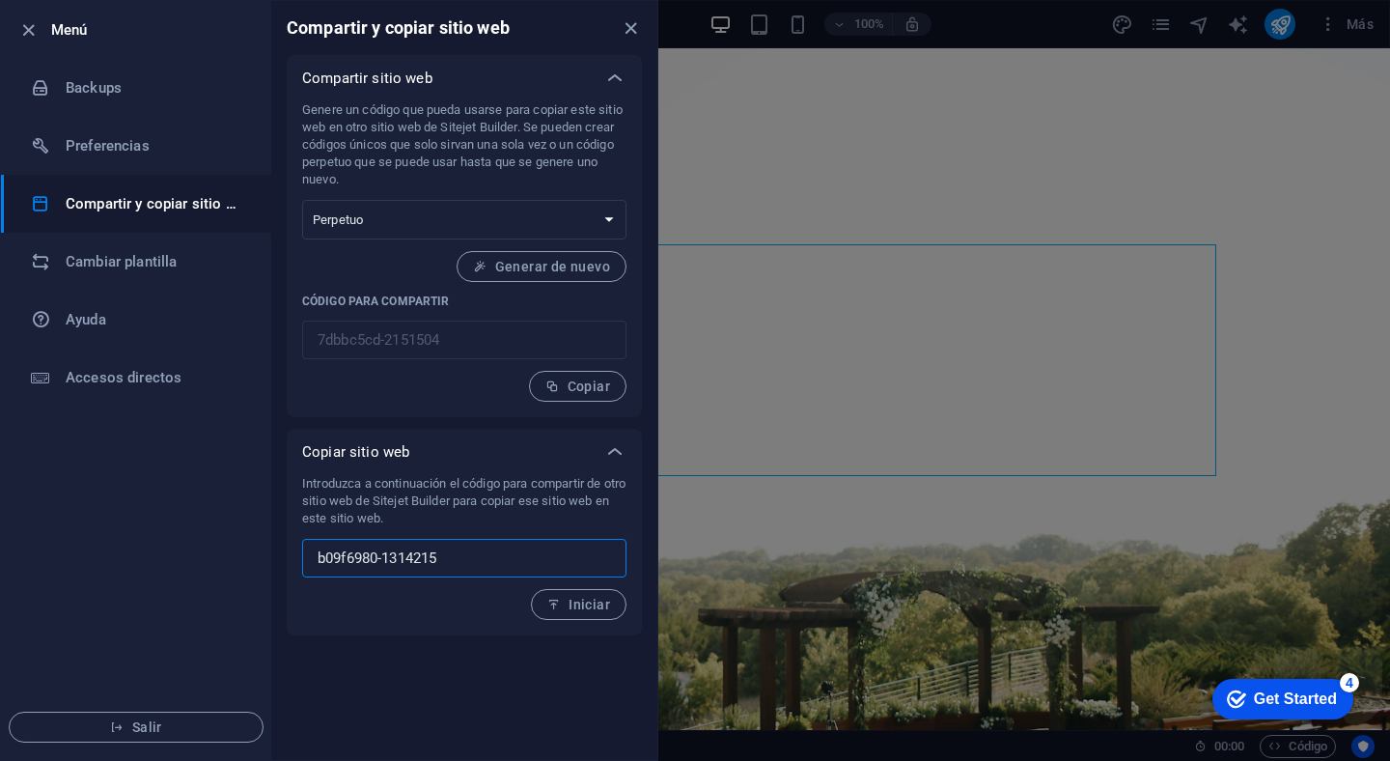
paste input "7b9ad48"
type input "b7b9ad48-1314215"
click at [578, 611] on span "Iniciar" at bounding box center [578, 604] width 63 height 15
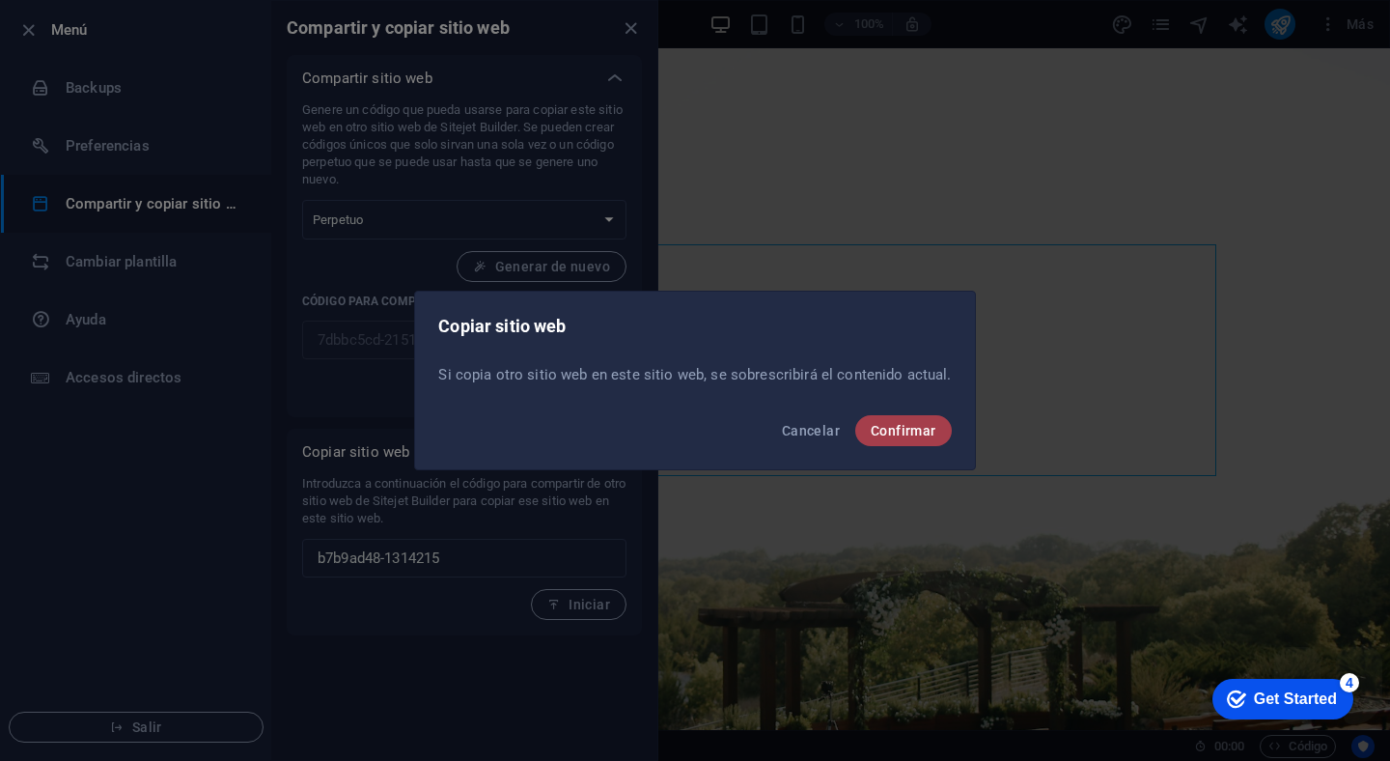
click at [914, 429] on span "Confirmar" at bounding box center [904, 430] width 66 height 15
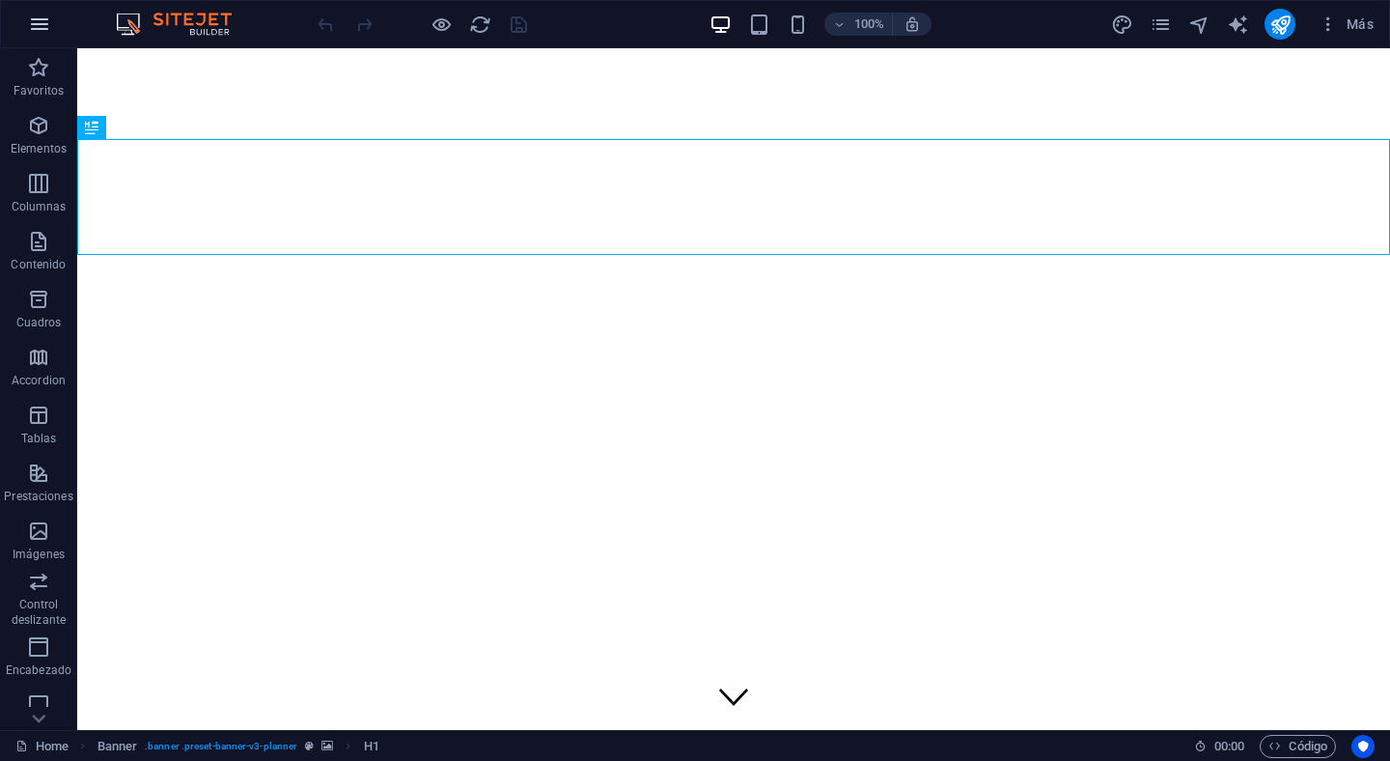
click at [38, 23] on icon "button" at bounding box center [39, 24] width 23 height 23
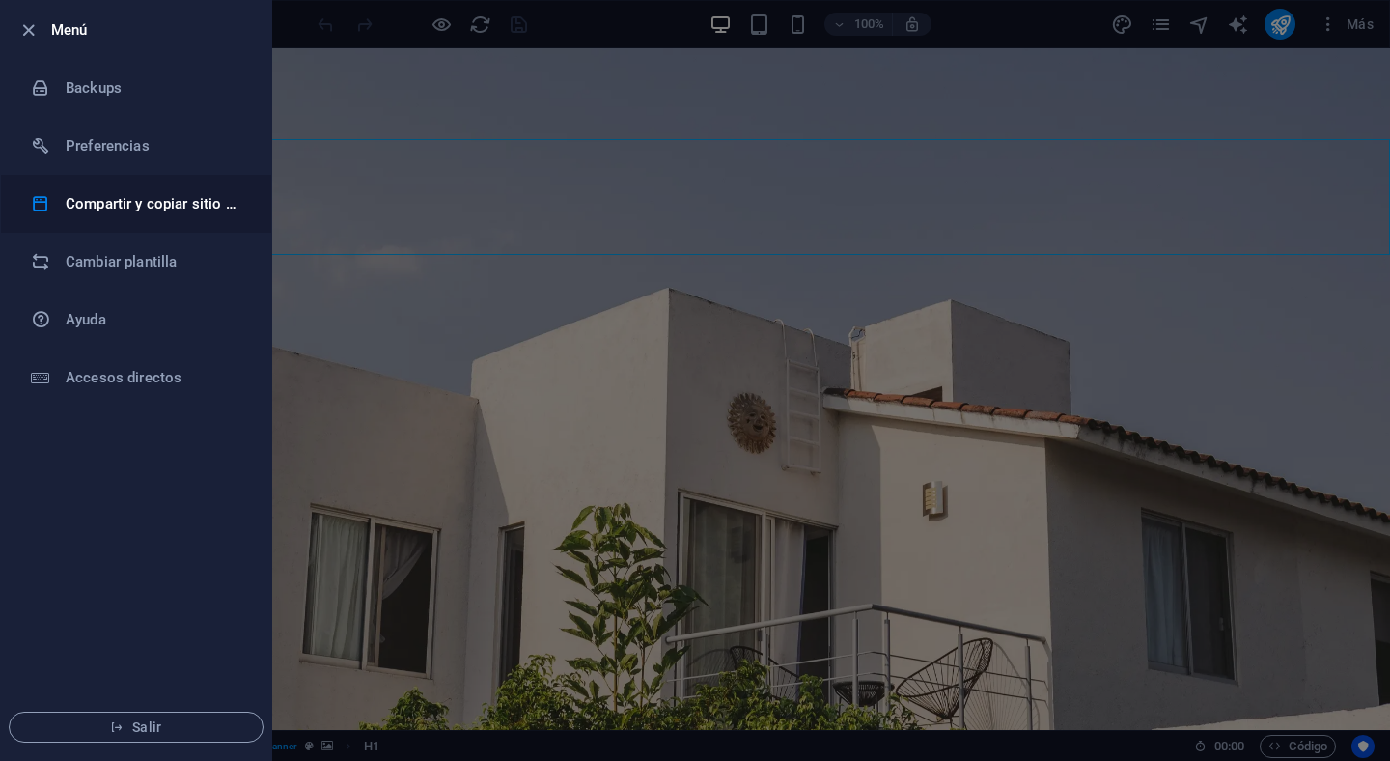
click at [144, 203] on h6 "Compartir y copiar sitio web" at bounding box center [155, 203] width 179 height 23
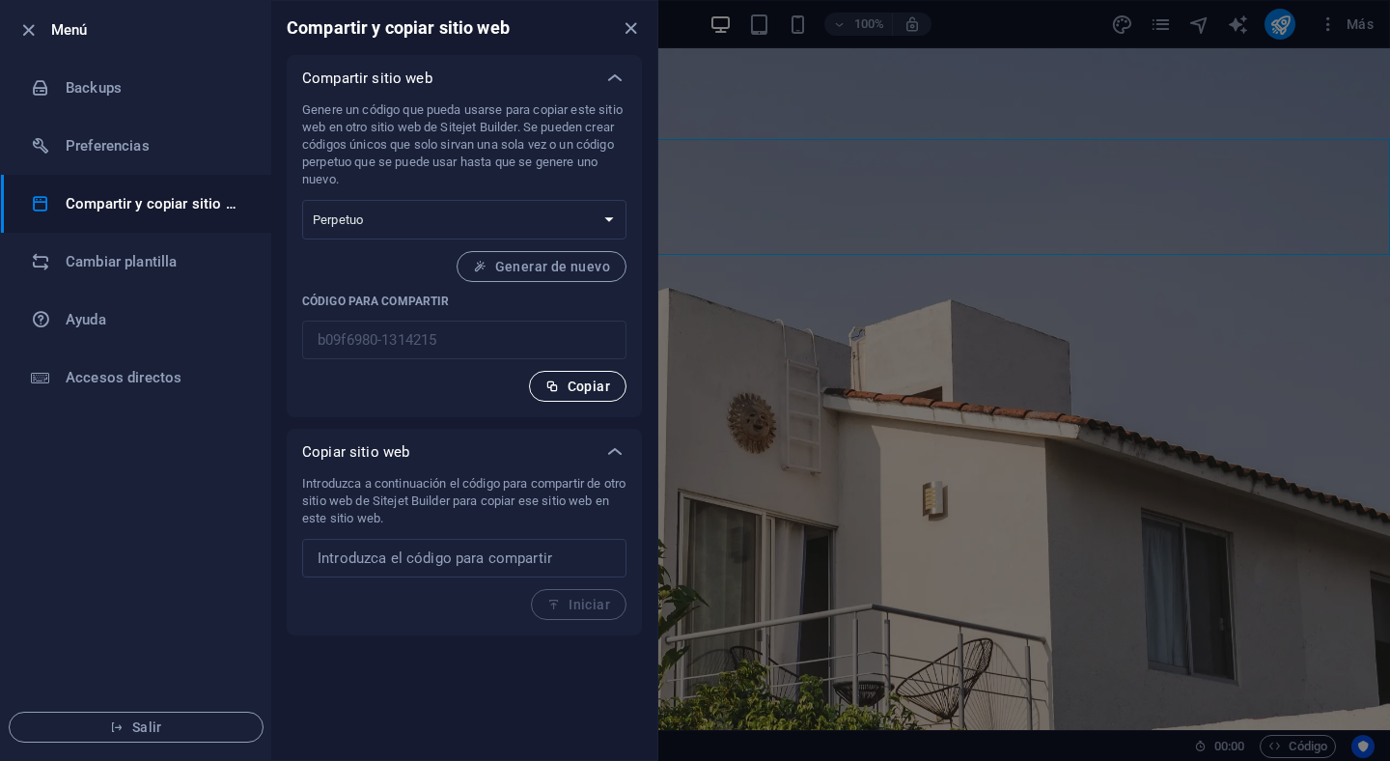
click at [558, 393] on span "Copiar" at bounding box center [578, 385] width 65 height 15
click at [598, 226] on select "Único Perpetuo" at bounding box center [464, 220] width 324 height 40
select select "onetime"
click at [302, 200] on select "Único Perpetuo" at bounding box center [464, 220] width 324 height 40
click at [617, 226] on select "Único Perpetuo" at bounding box center [464, 220] width 324 height 40
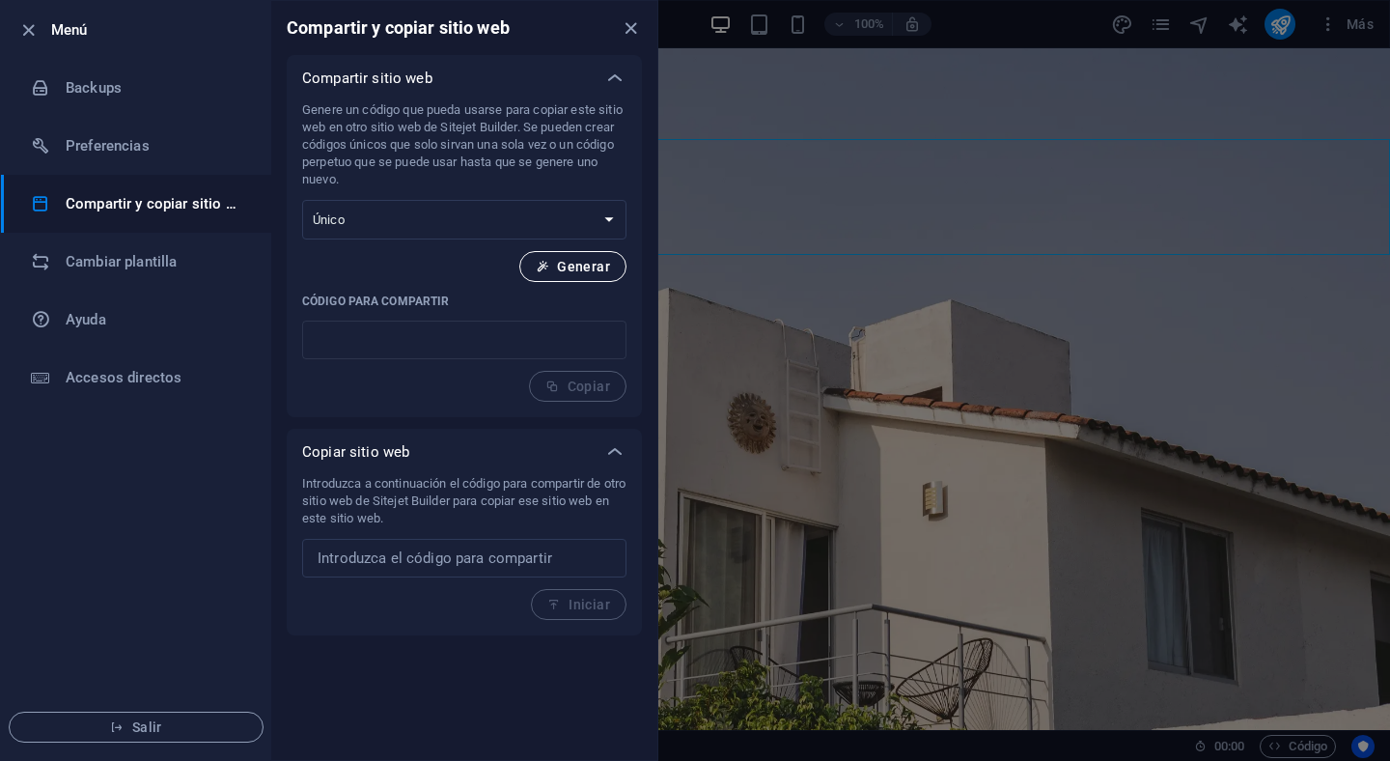
click at [564, 271] on span "Generar" at bounding box center [573, 266] width 74 height 15
type input "b7b9ad48-1314215"
click at [562, 385] on span "Copiar" at bounding box center [578, 385] width 65 height 15
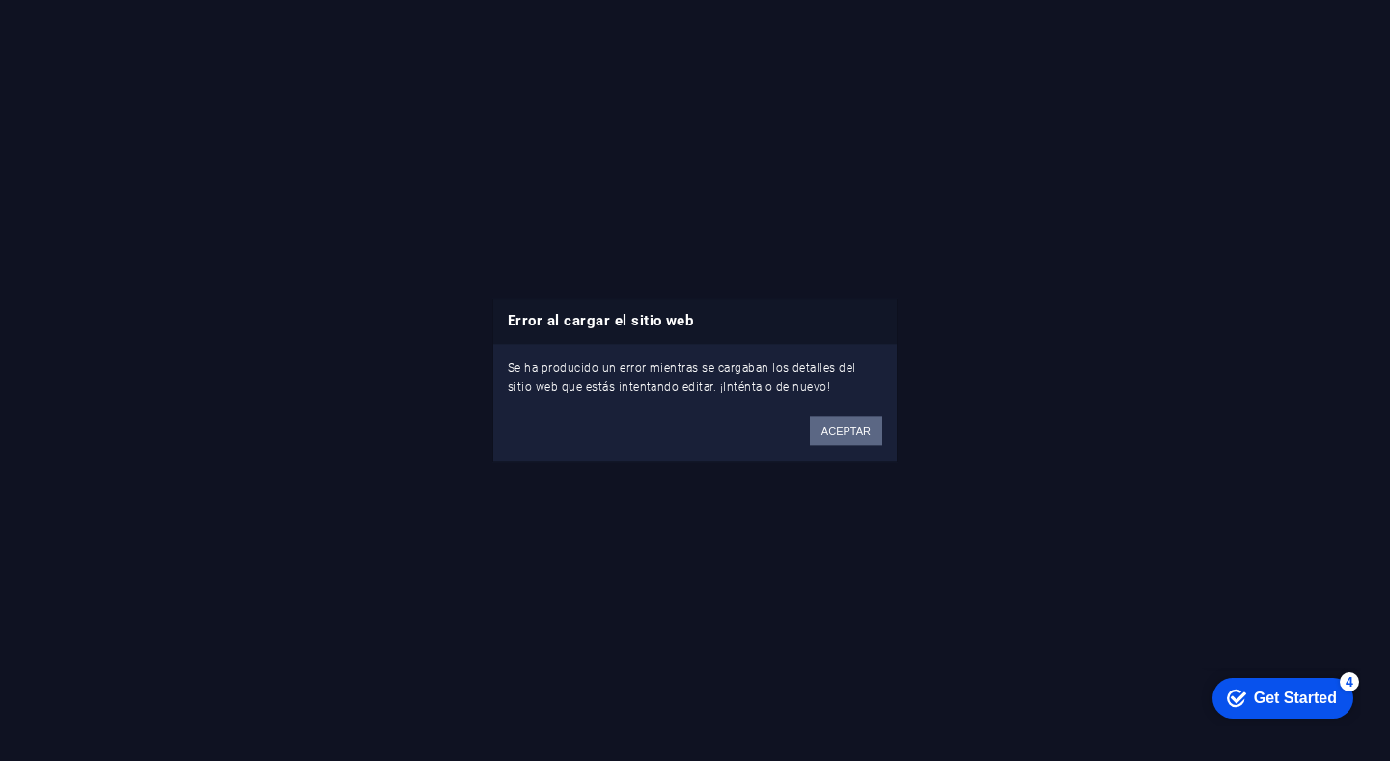
click at [855, 433] on button "ACEPTAR" at bounding box center [846, 431] width 72 height 29
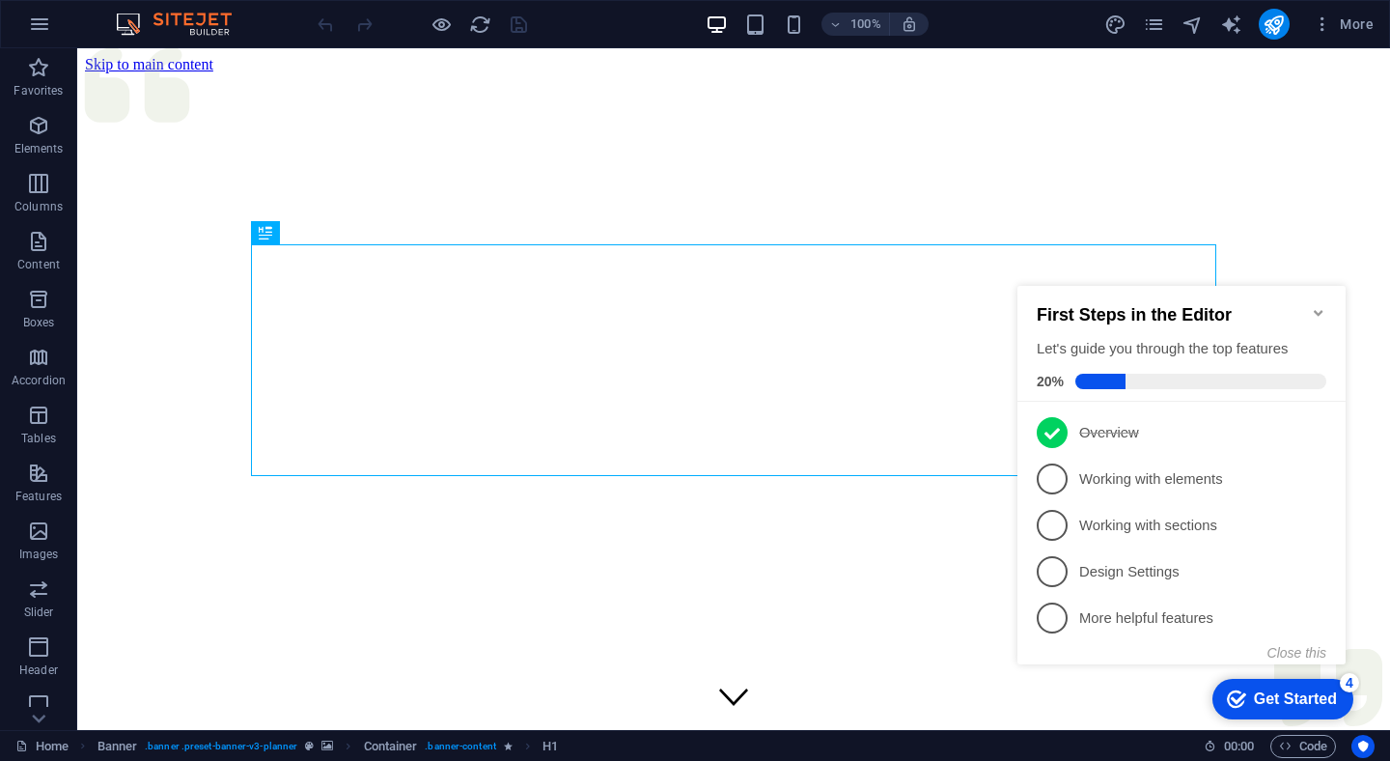
click at [1319, 310] on icon "Minimize checklist" at bounding box center [1318, 313] width 9 height 6
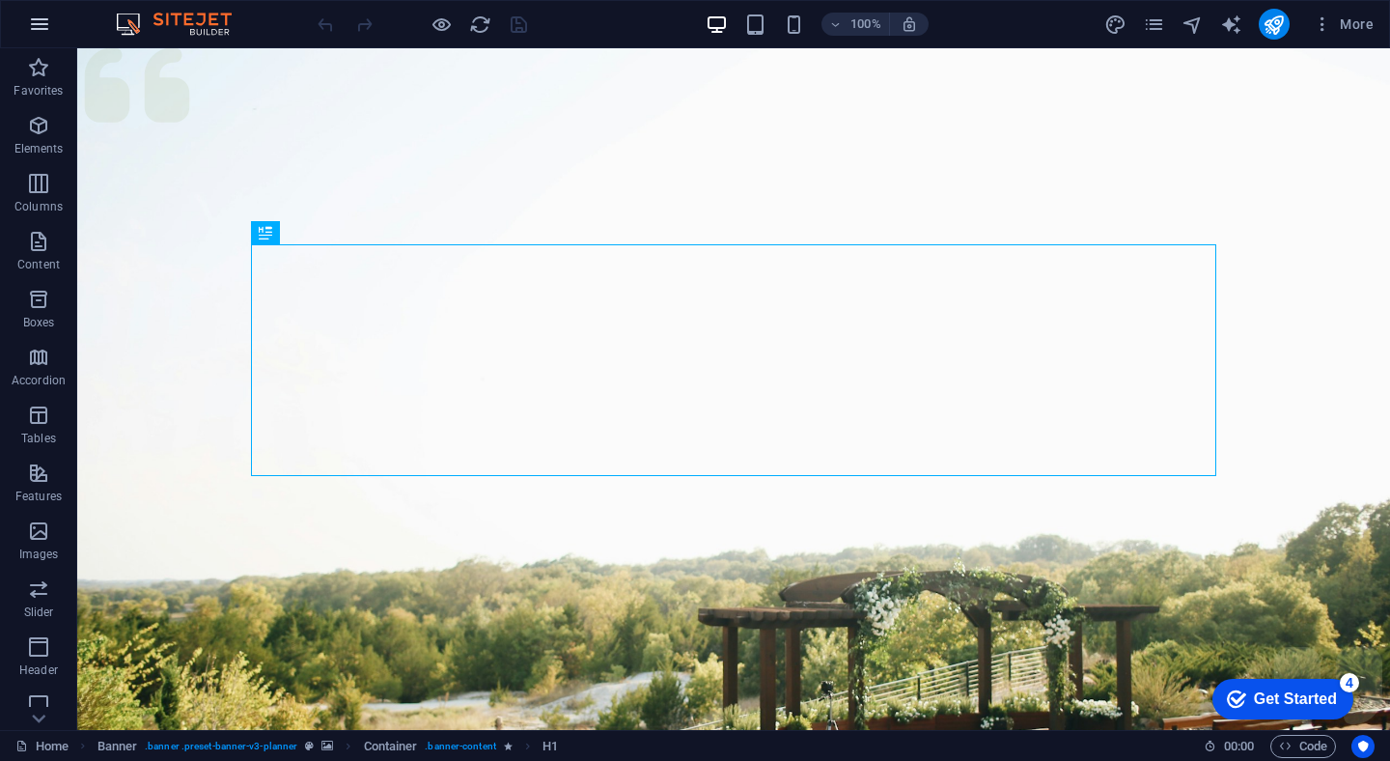
click at [36, 21] on icon "button" at bounding box center [39, 24] width 23 height 23
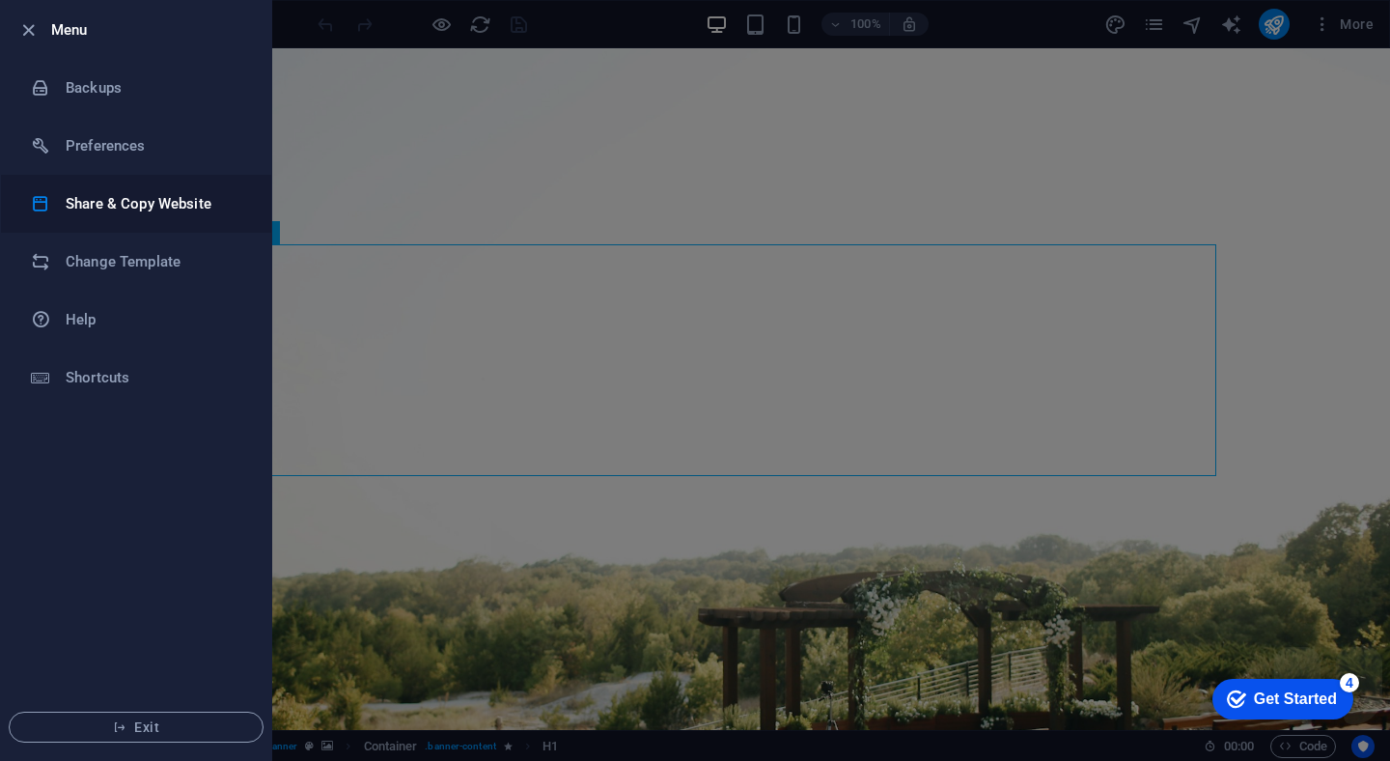
click at [198, 208] on h6 "Share & Copy Website" at bounding box center [155, 203] width 179 height 23
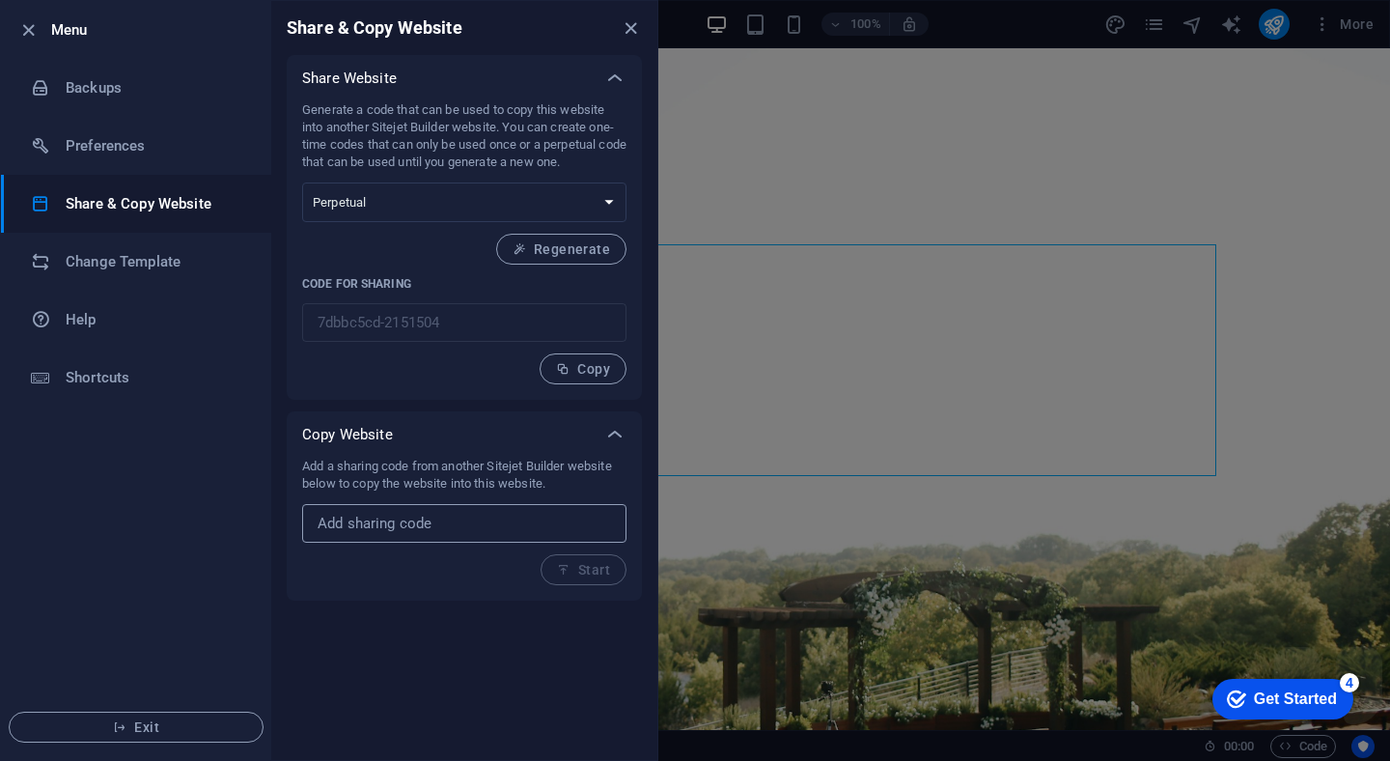
click at [511, 524] on input "text" at bounding box center [464, 523] width 324 height 39
paste input "b7b9ad48-1314215"
type input "b7b9ad48-1314215"
click at [574, 575] on span "Start" at bounding box center [583, 569] width 53 height 15
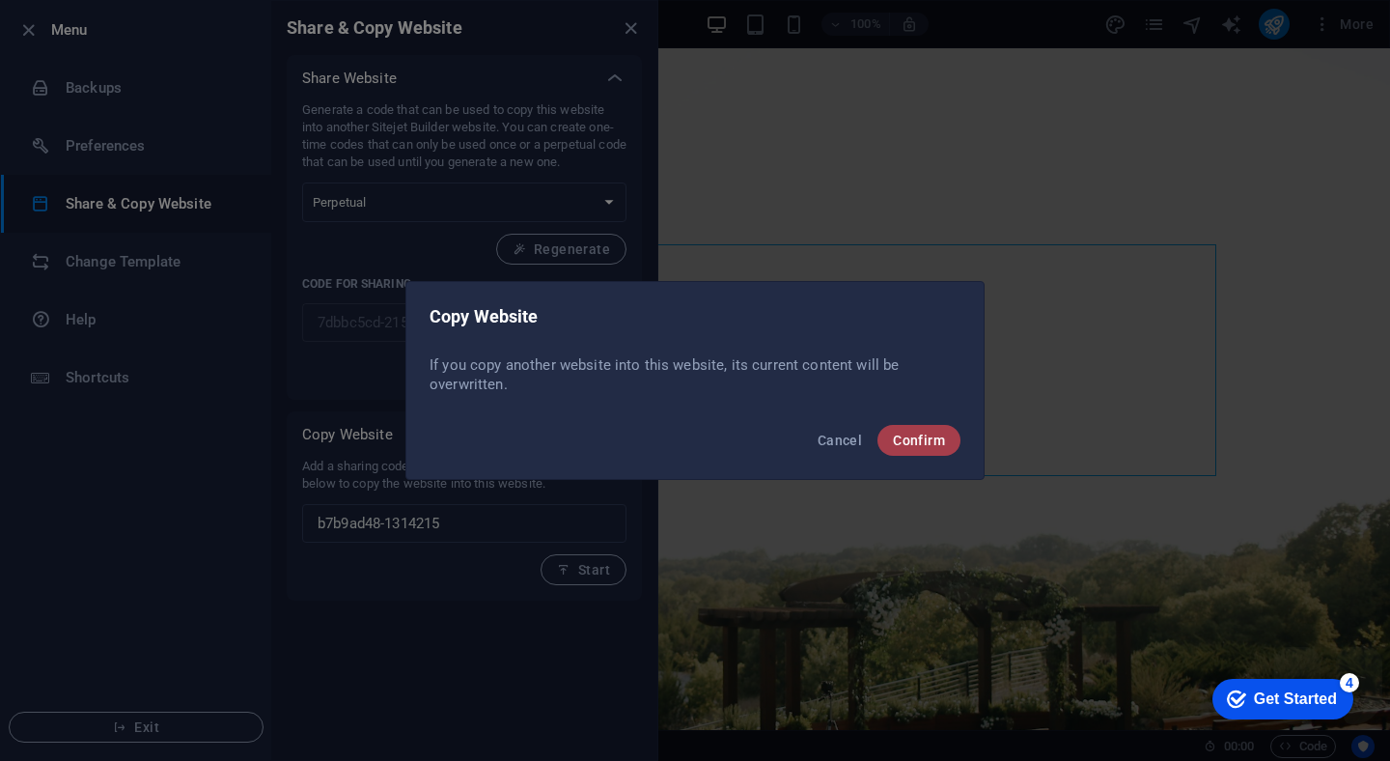
click at [930, 435] on span "Confirm" at bounding box center [919, 440] width 52 height 15
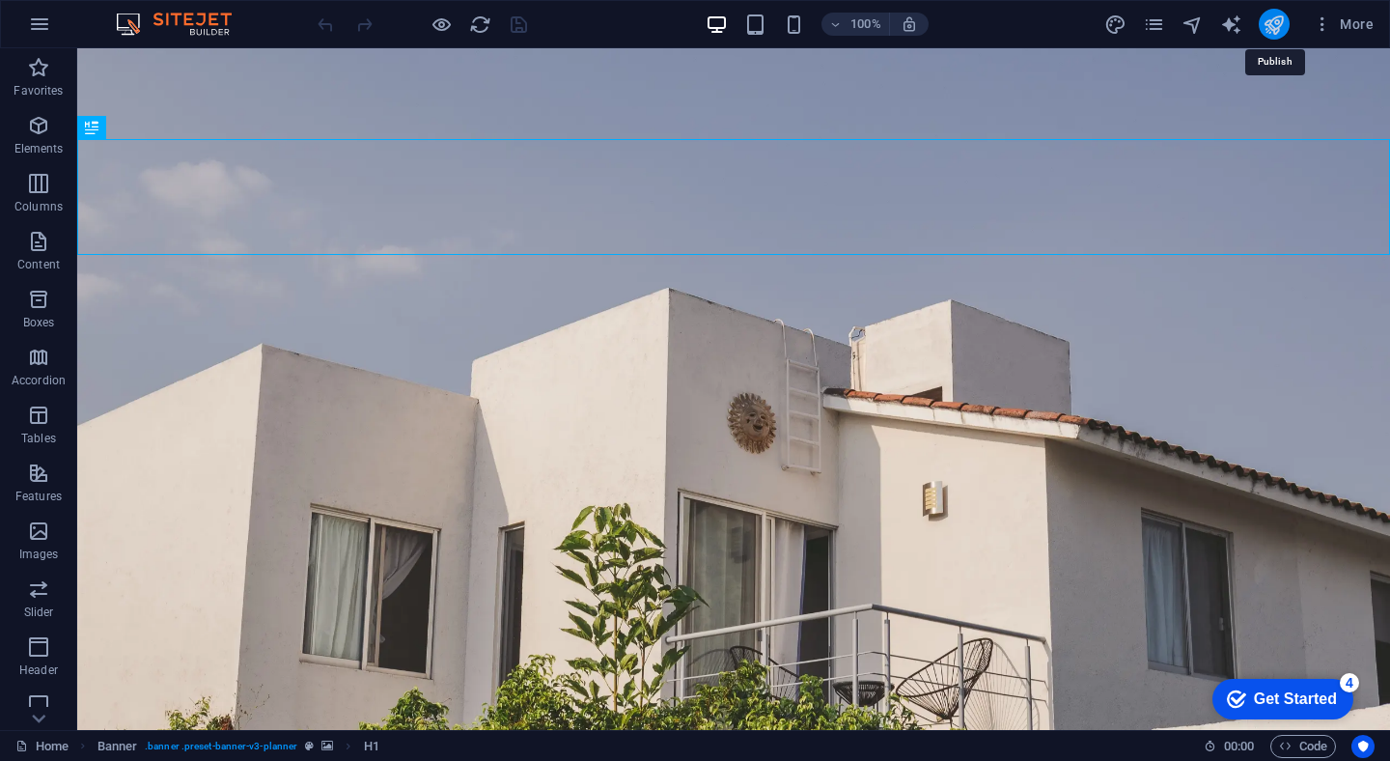
click at [1276, 26] on icon "publish" at bounding box center [1274, 25] width 22 height 22
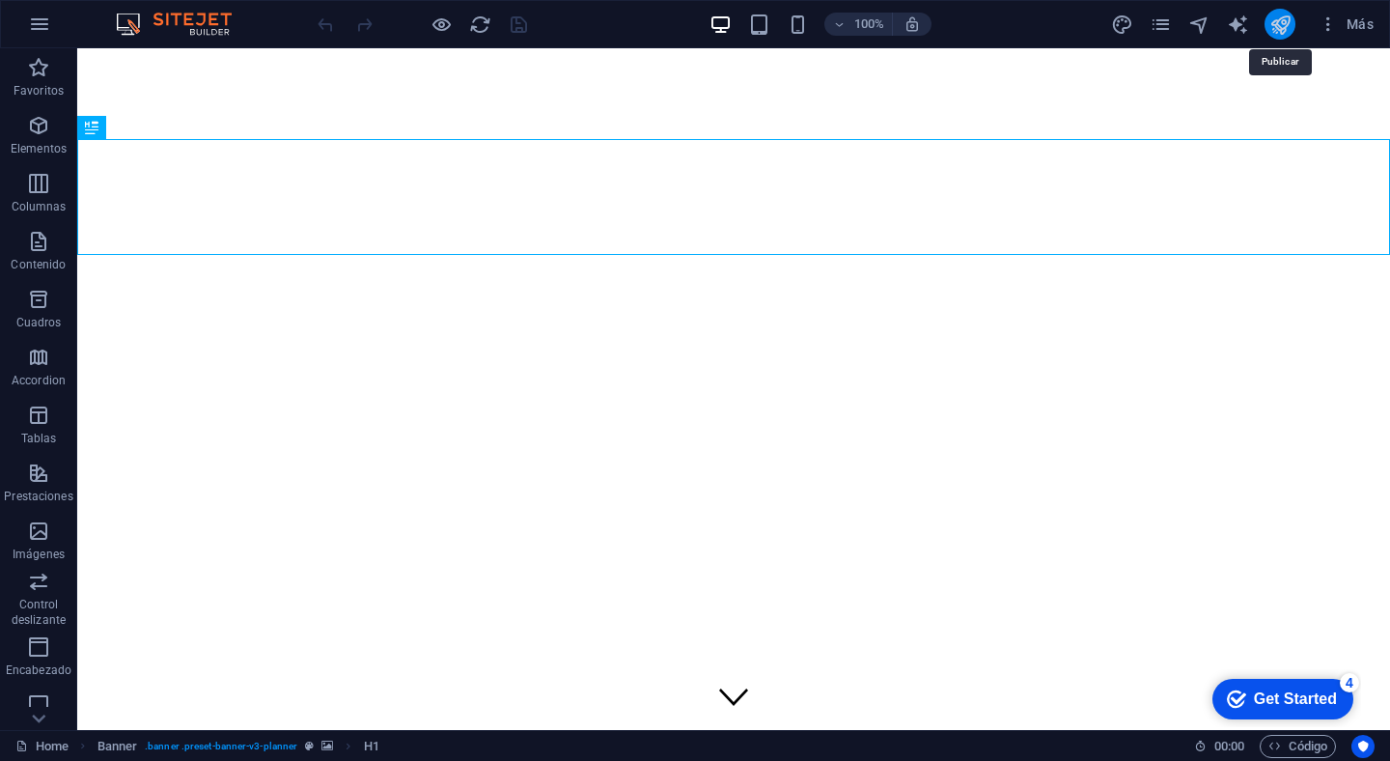
click at [1290, 23] on icon "publish" at bounding box center [1281, 25] width 22 height 22
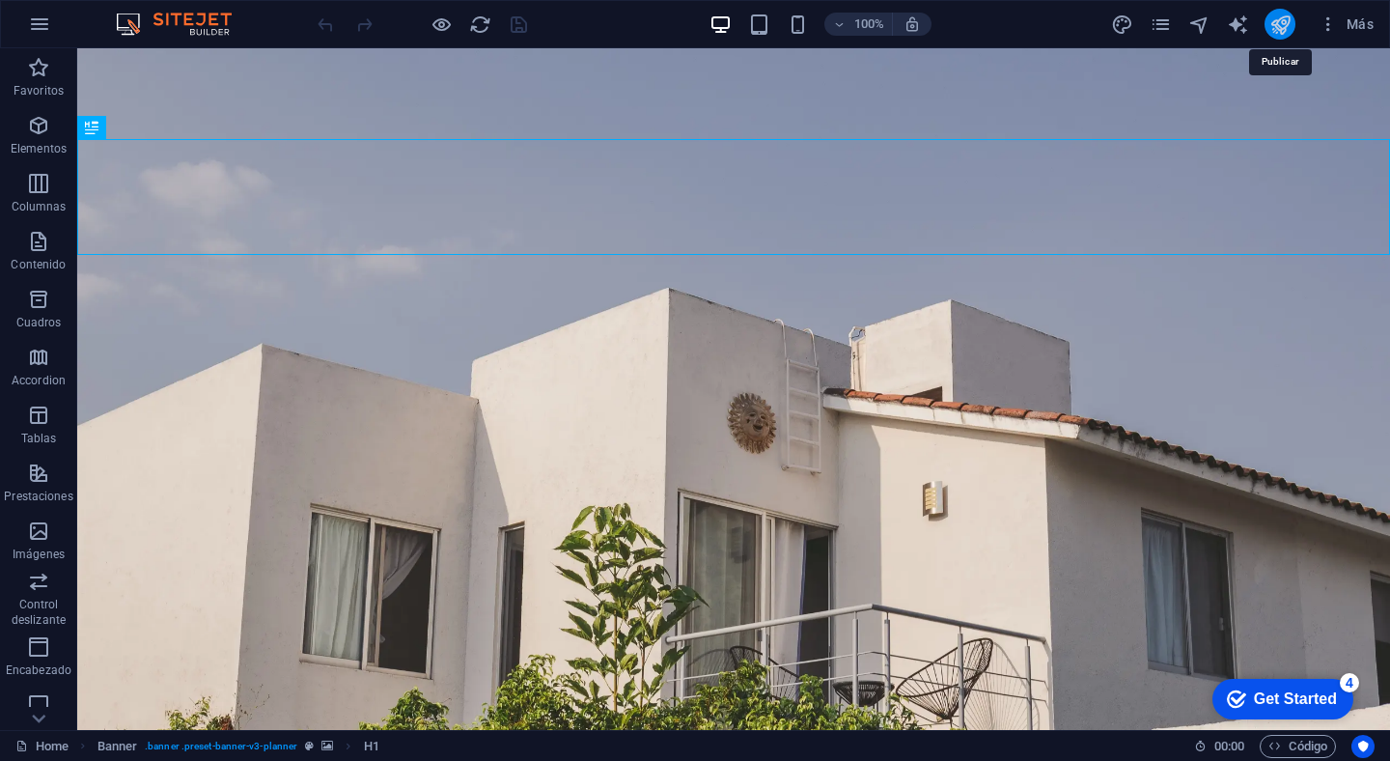
click at [1280, 26] on icon "publish" at bounding box center [1281, 25] width 22 height 22
